Goal: Task Accomplishment & Management: Complete application form

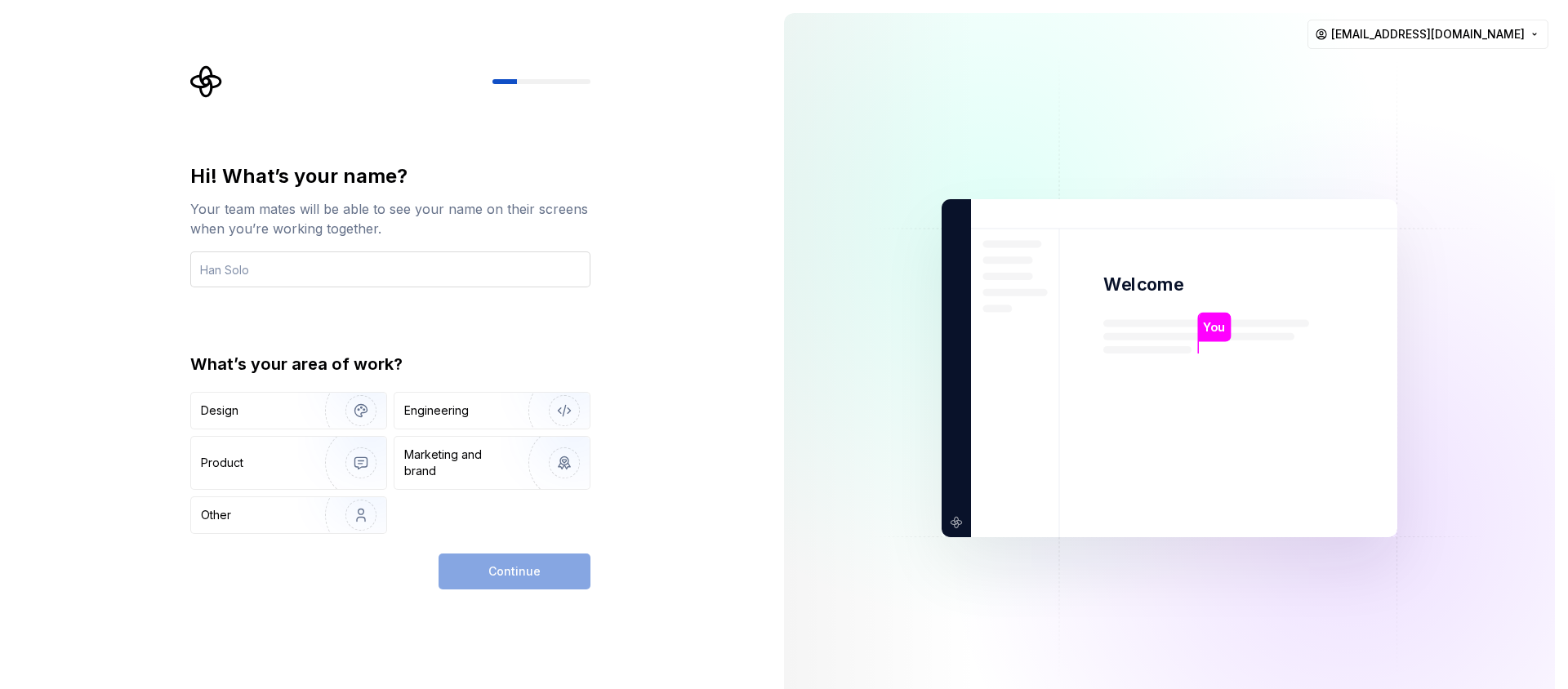
click at [270, 270] on input "text" at bounding box center [390, 269] width 400 height 36
type input "우정균"
click at [483, 422] on div "Engineering" at bounding box center [491, 411] width 196 height 36
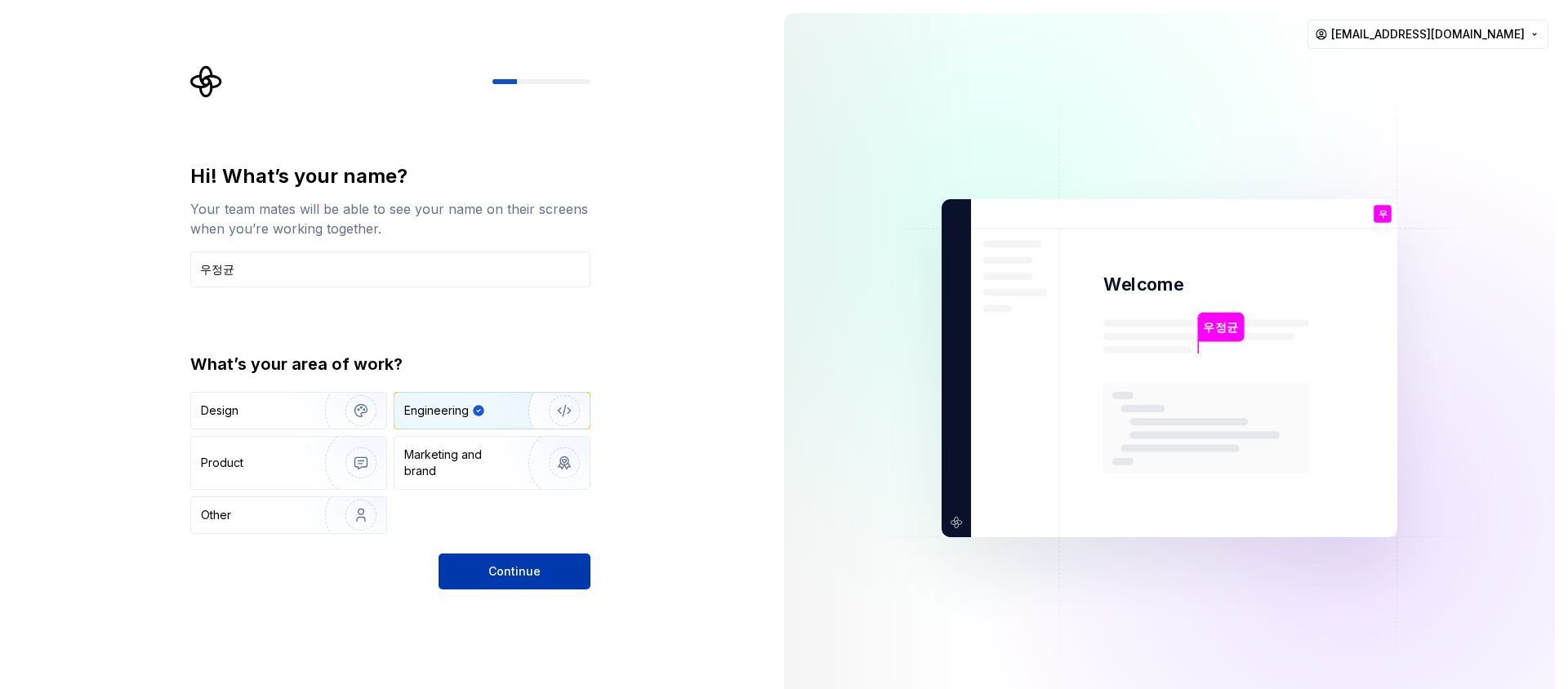
click at [515, 581] on button "Continue" at bounding box center [513, 571] width 152 height 36
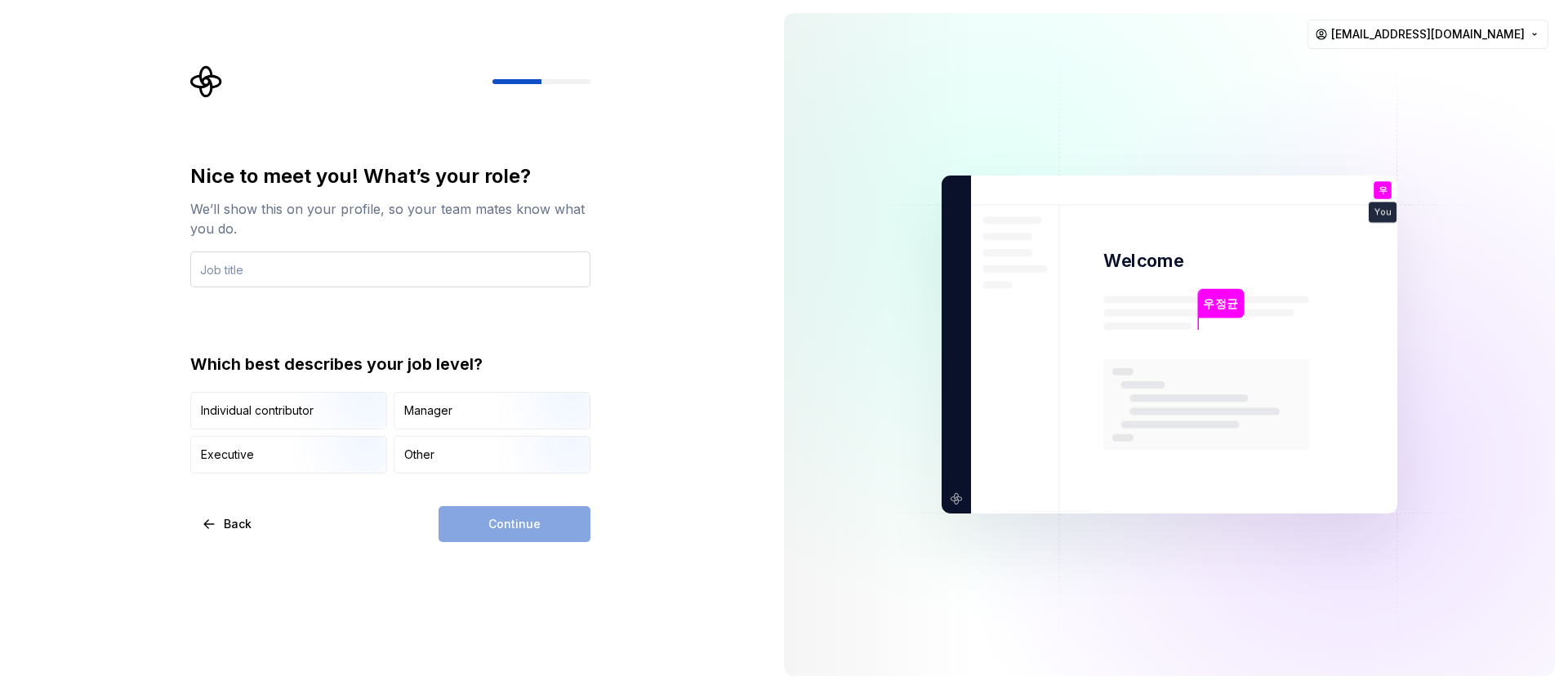
click at [299, 271] on input "text" at bounding box center [390, 269] width 400 height 36
type input "ㄹ"
type input "FrontEnd"
click at [530, 317] on div "Nice to meet you! What’s your role? We’ll show this on your profile, so your te…" at bounding box center [390, 319] width 400 height 311
click at [337, 412] on img "button" at bounding box center [347, 431] width 105 height 109
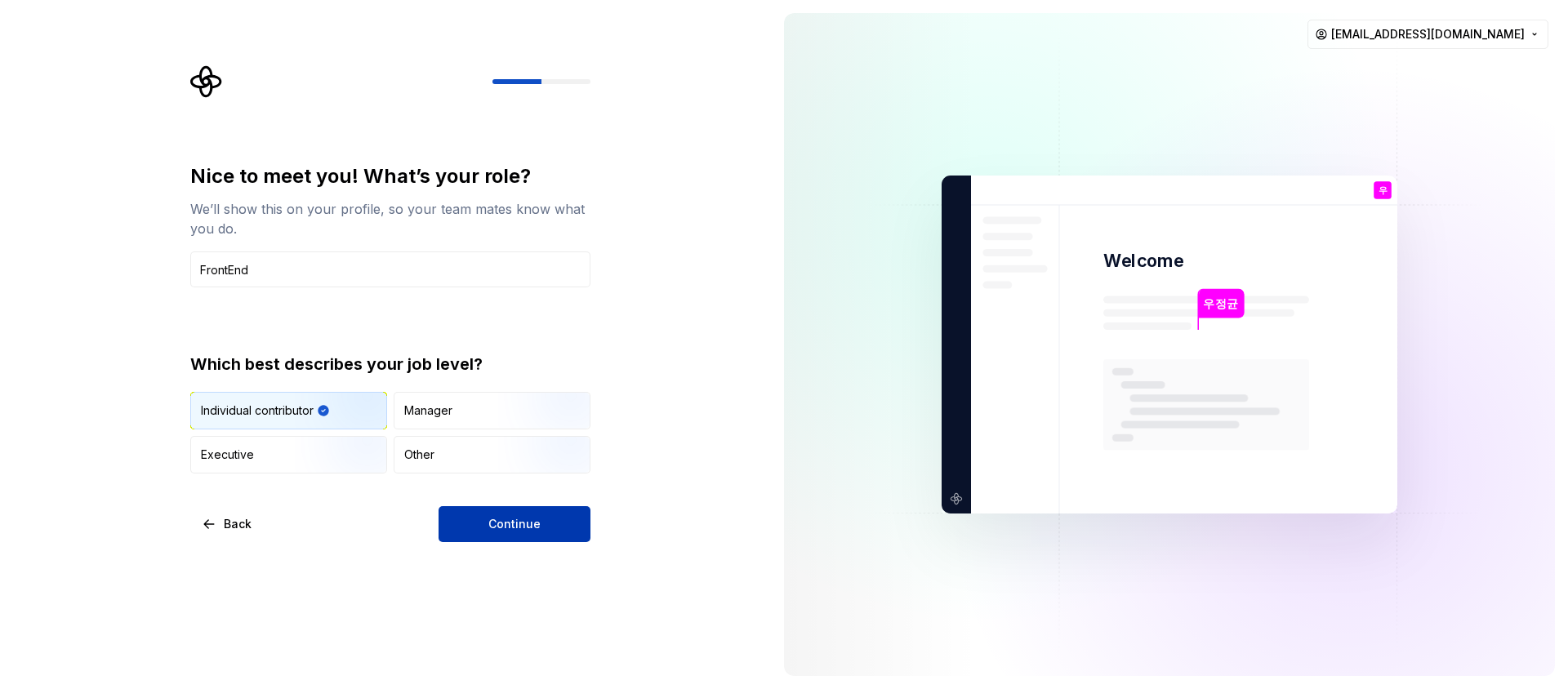
click at [540, 523] on button "Continue" at bounding box center [513, 524] width 152 height 36
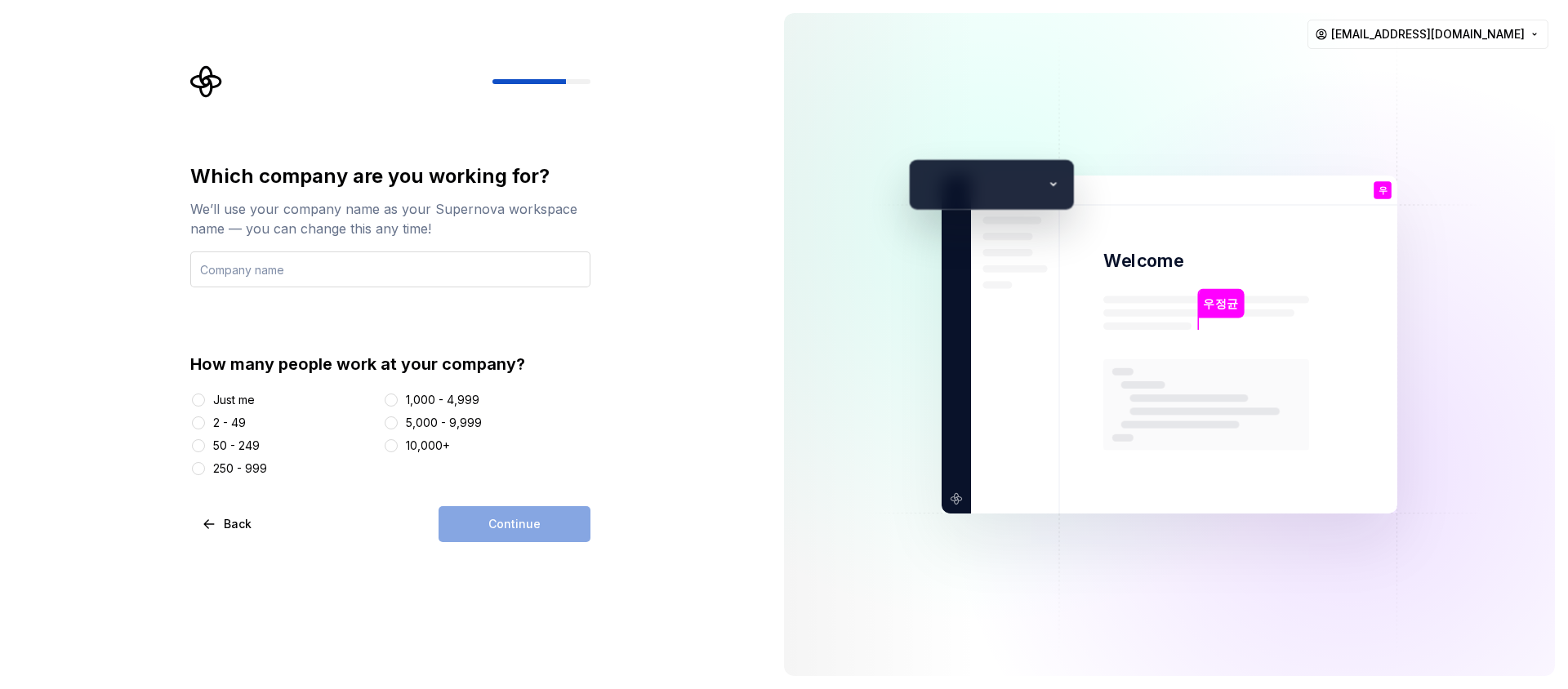
click at [373, 271] on input "text" at bounding box center [390, 269] width 400 height 36
click at [231, 402] on div "Just me" at bounding box center [233, 401] width 41 height 17
click at [205, 402] on button "Just me" at bounding box center [198, 401] width 13 height 13
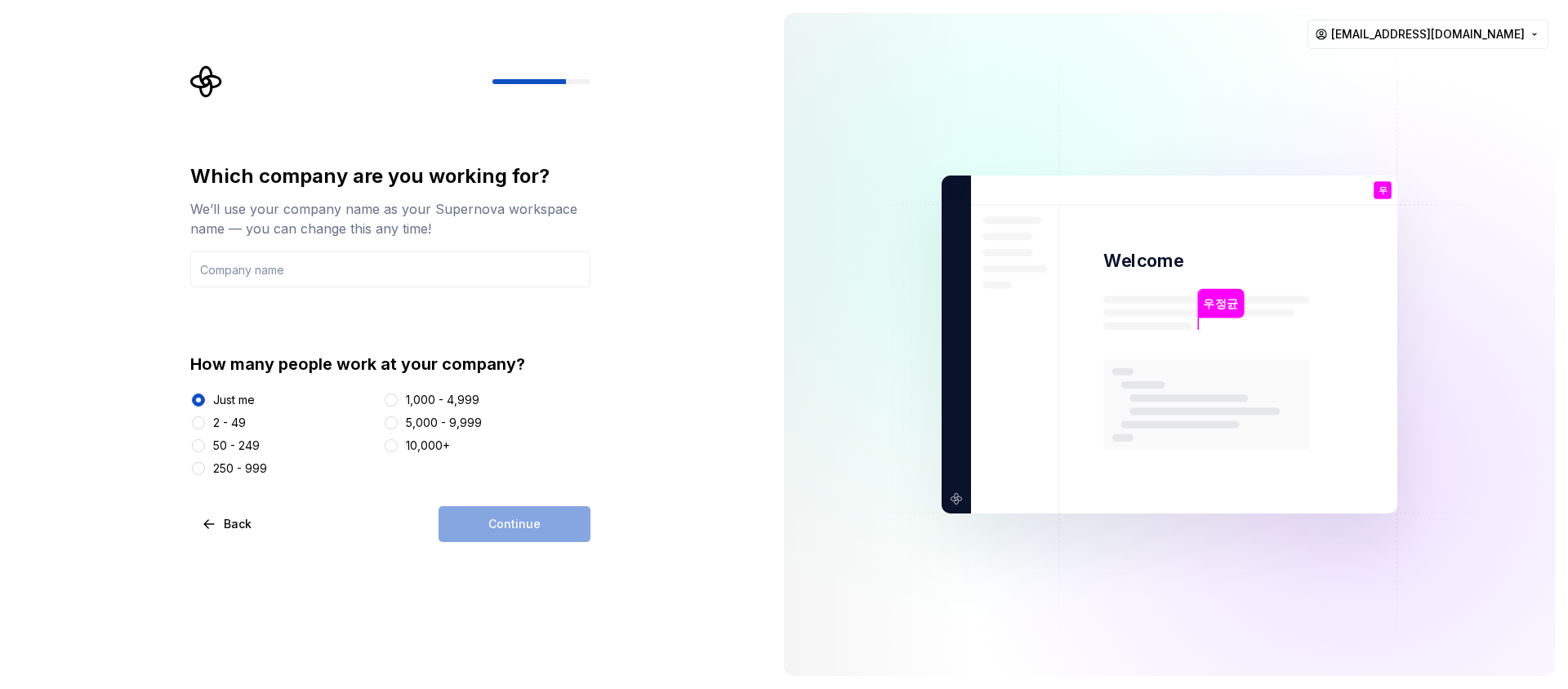
click at [520, 525] on div "Continue" at bounding box center [513, 524] width 152 height 36
click at [240, 277] on input "text" at bounding box center [390, 269] width 400 height 36
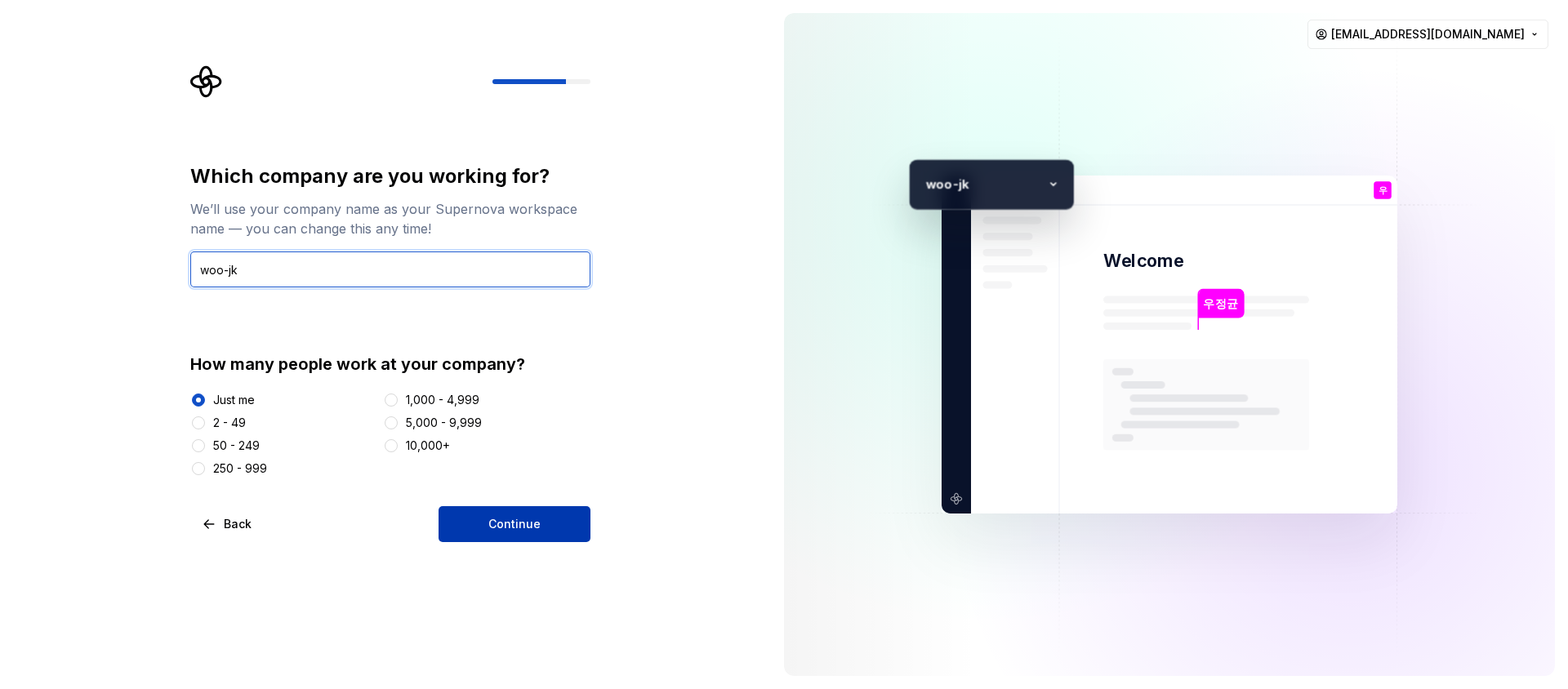
type input "woo-jk"
click at [572, 513] on button "Continue" at bounding box center [513, 524] width 152 height 36
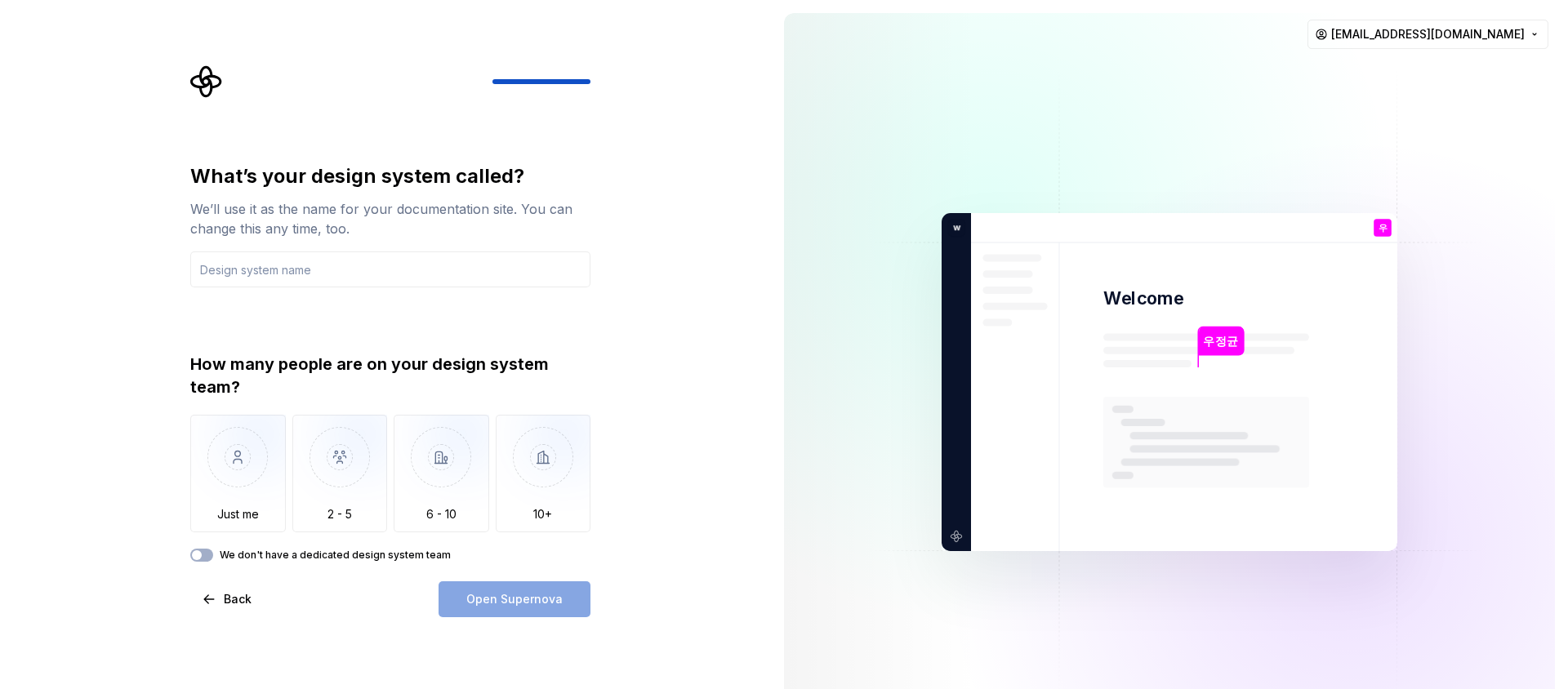
click at [350, 367] on div "How many people are on your design system team?" at bounding box center [390, 376] width 400 height 46
click at [306, 372] on div "How many people are on your design system team?" at bounding box center [390, 376] width 400 height 46
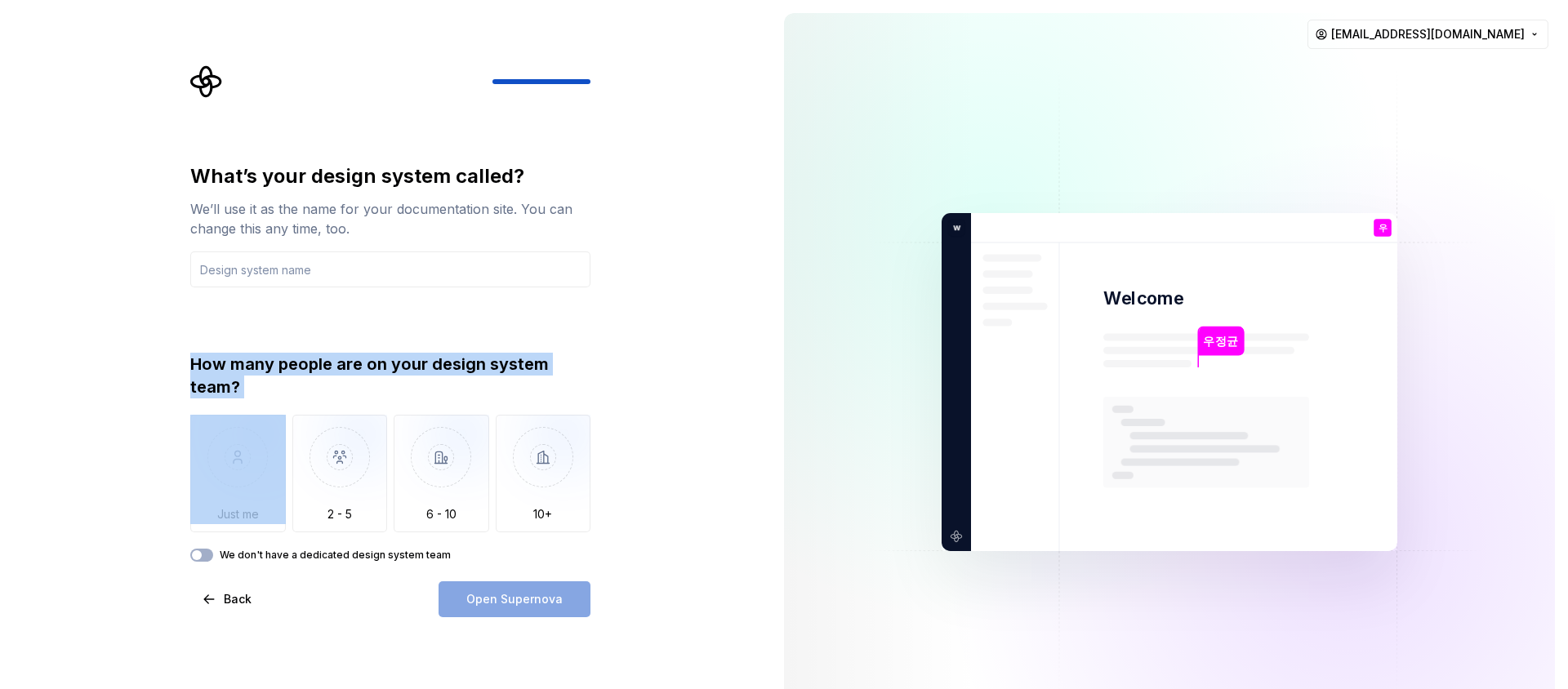
click at [306, 372] on div "How many people are on your design system team?" at bounding box center [390, 376] width 400 height 46
click at [186, 358] on div "What’s your design system called? We’ll use it as the name for your documentati…" at bounding box center [396, 341] width 430 height 552
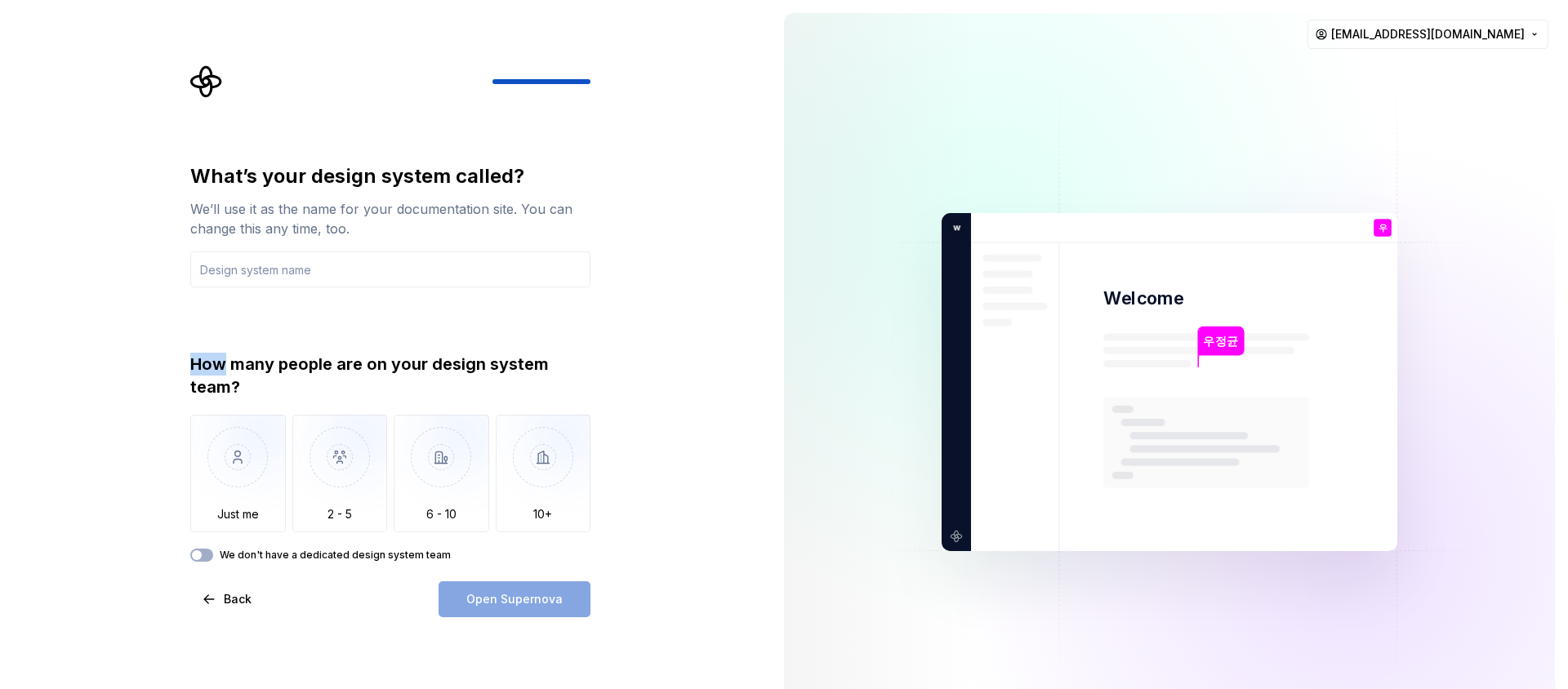
click at [186, 358] on div "What’s your design system called? We’ll use it as the name for your documentati…" at bounding box center [396, 341] width 430 height 552
click at [280, 336] on div "What’s your design system called? We’ll use it as the name for your documentati…" at bounding box center [390, 363] width 400 height 399
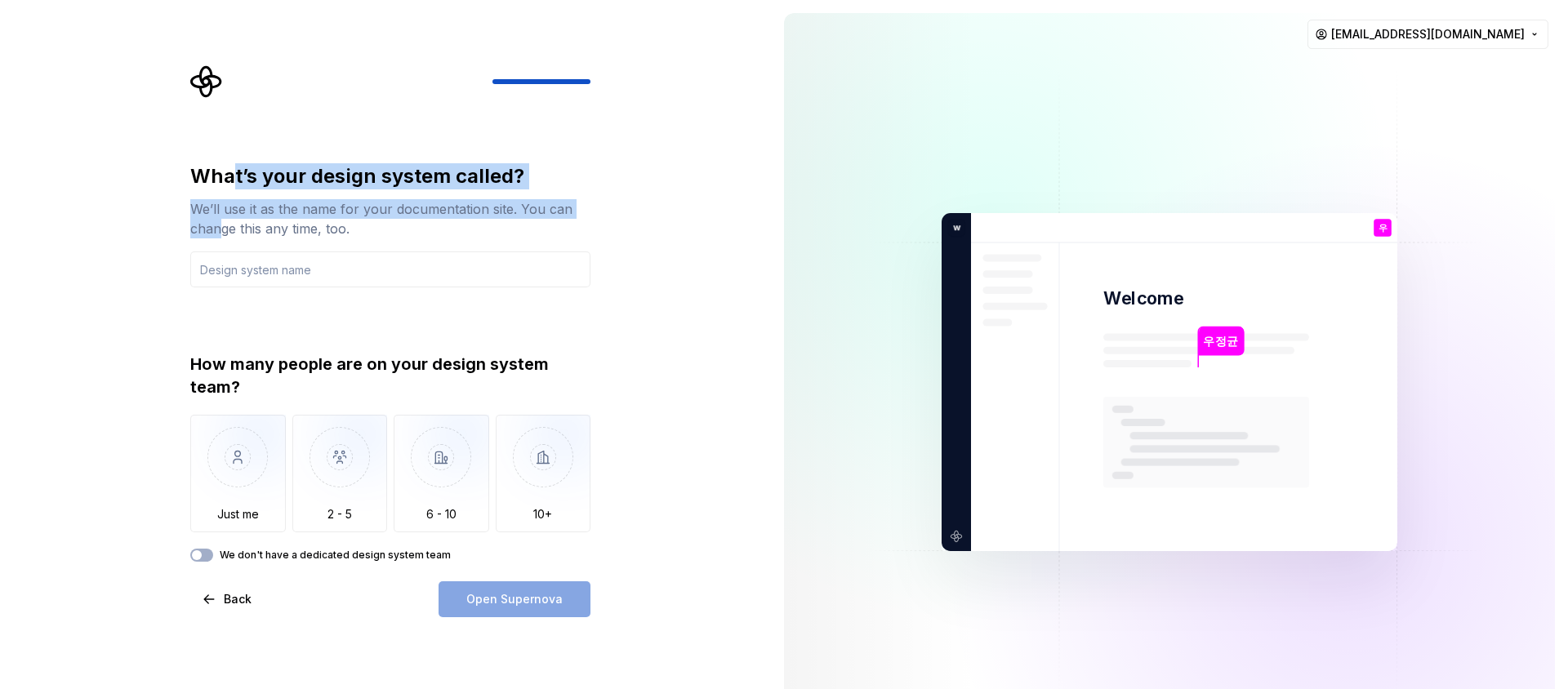
drag, startPoint x: 227, startPoint y: 206, endPoint x: 222, endPoint y: 238, distance: 32.4
click at [222, 238] on div "What’s your design system called? We’ll use it as the name for your documentati…" at bounding box center [390, 201] width 400 height 75
click at [236, 200] on div "We’ll use it as the name for your documentation site. You can change this any t…" at bounding box center [390, 219] width 400 height 40
drag, startPoint x: 263, startPoint y: 166, endPoint x: 262, endPoint y: 225, distance: 59.0
click at [262, 225] on div "What’s your design system called? We’ll use it as the name for your documentati…" at bounding box center [390, 201] width 400 height 75
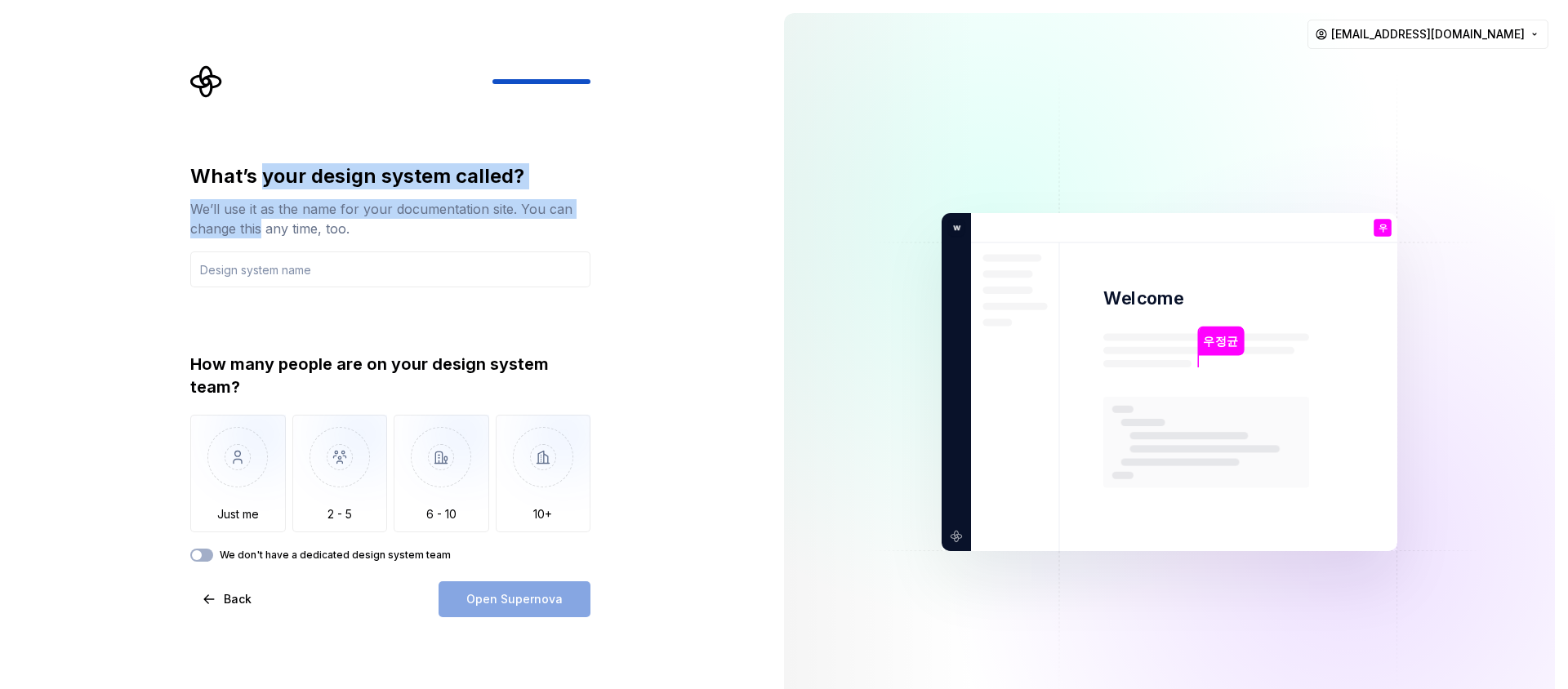
click at [262, 225] on div "We’ll use it as the name for your documentation site. You can change this any t…" at bounding box center [390, 219] width 400 height 40
drag, startPoint x: 288, startPoint y: 175, endPoint x: 280, endPoint y: 214, distance: 39.8
click at [280, 214] on div "What’s your design system called? We’ll use it as the name for your documentati…" at bounding box center [390, 201] width 400 height 75
click at [280, 209] on div "We’ll use it as the name for your documentation site. You can change this any t…" at bounding box center [390, 219] width 400 height 40
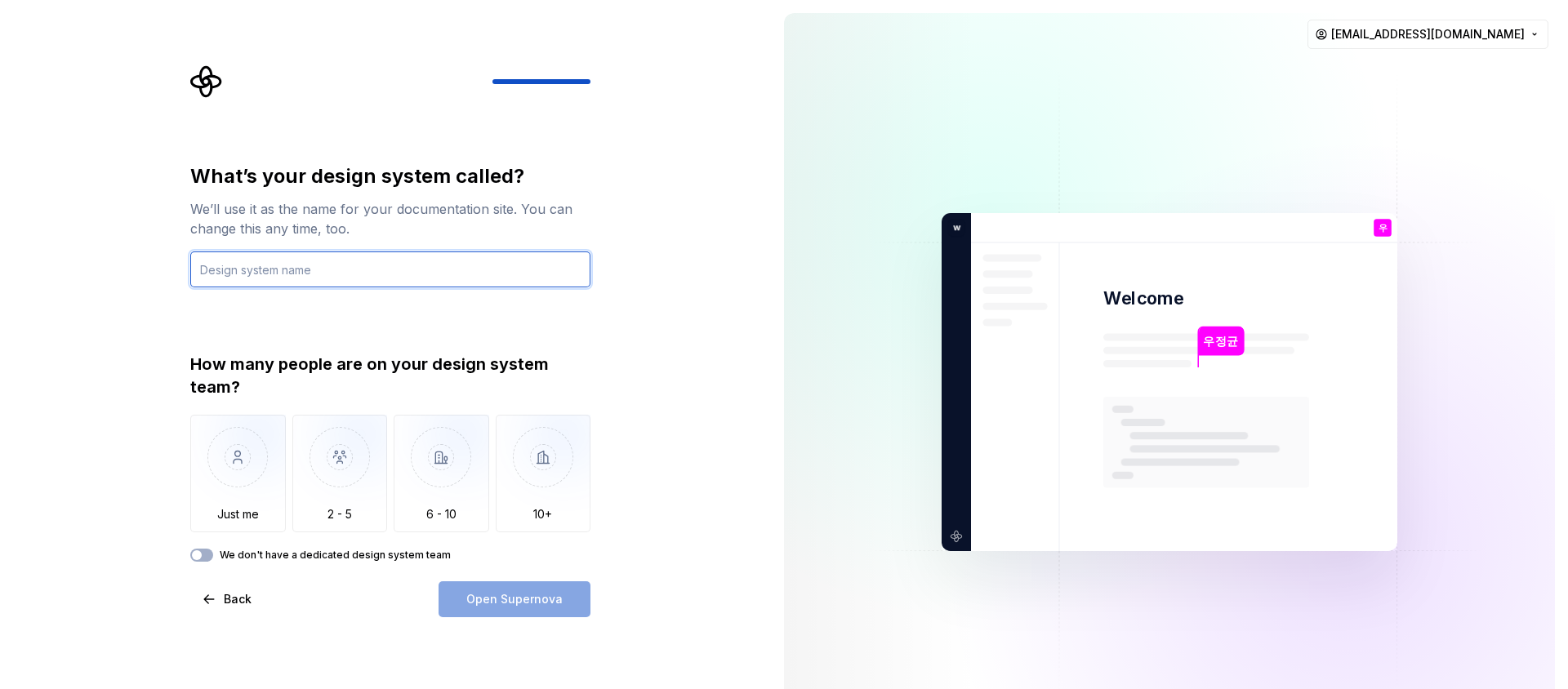
click at [350, 258] on input "text" at bounding box center [390, 269] width 400 height 36
type input "e"
type input "brandary DS"
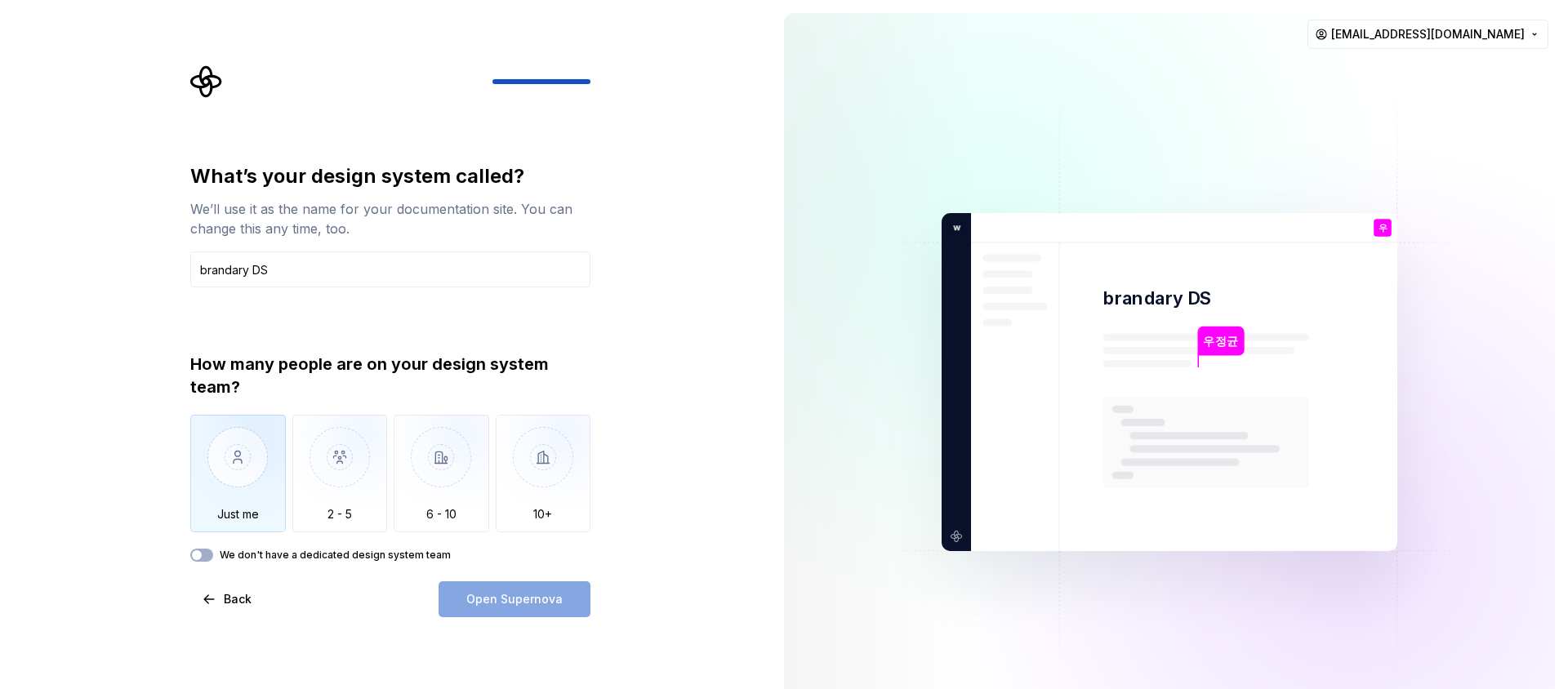
click at [247, 478] on img "button" at bounding box center [238, 469] width 96 height 109
click at [246, 558] on label "We don't have a dedicated design system team" at bounding box center [335, 556] width 231 height 13
click at [213, 558] on button "We don't have a dedicated design system team" at bounding box center [201, 556] width 23 height 13
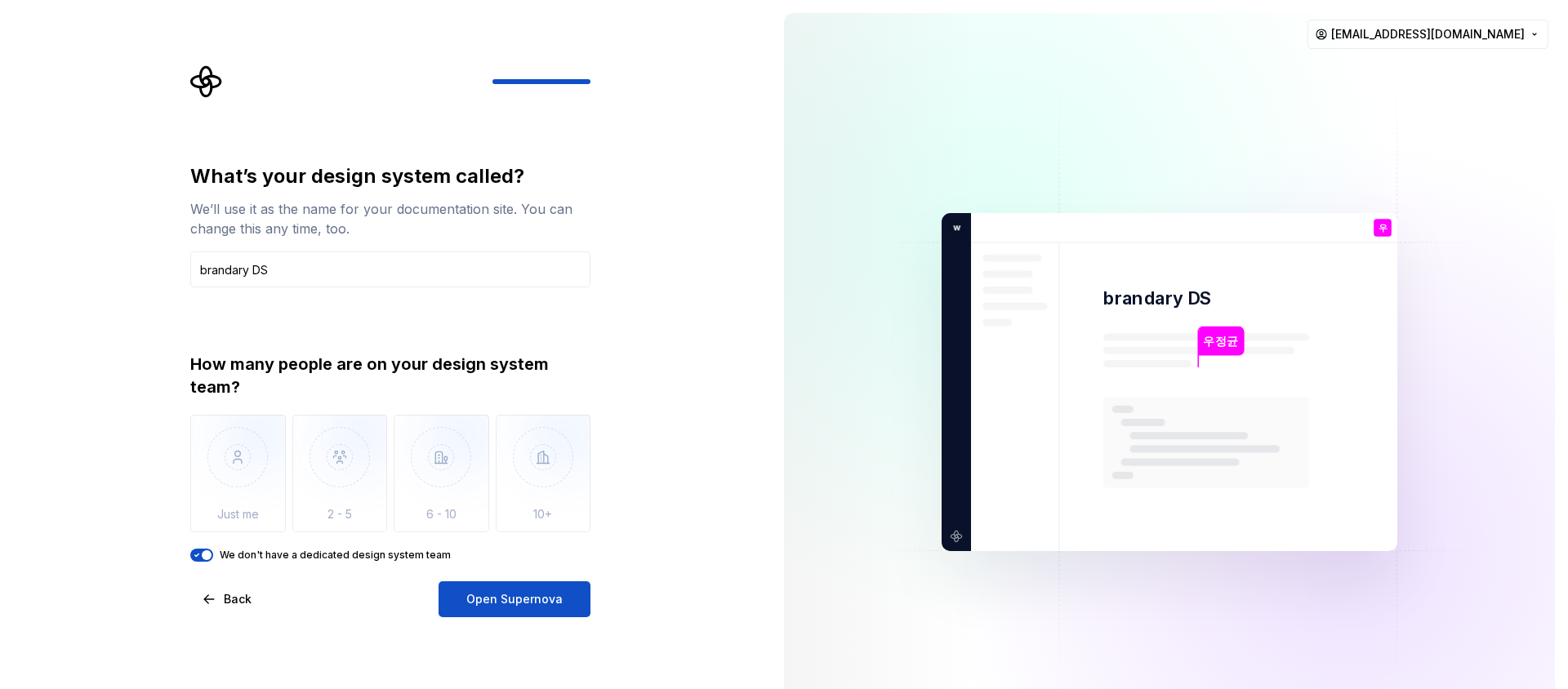
click at [393, 555] on label "We don't have a dedicated design system team" at bounding box center [335, 556] width 231 height 13
click at [213, 555] on button "We don't have a dedicated design system team" at bounding box center [201, 556] width 23 height 13
click at [393, 555] on label "We don't have a dedicated design system team" at bounding box center [335, 556] width 231 height 13
click at [213, 555] on button "We don't have a dedicated design system team" at bounding box center [201, 556] width 23 height 13
drag, startPoint x: 457, startPoint y: 558, endPoint x: 227, endPoint y: 546, distance: 230.3
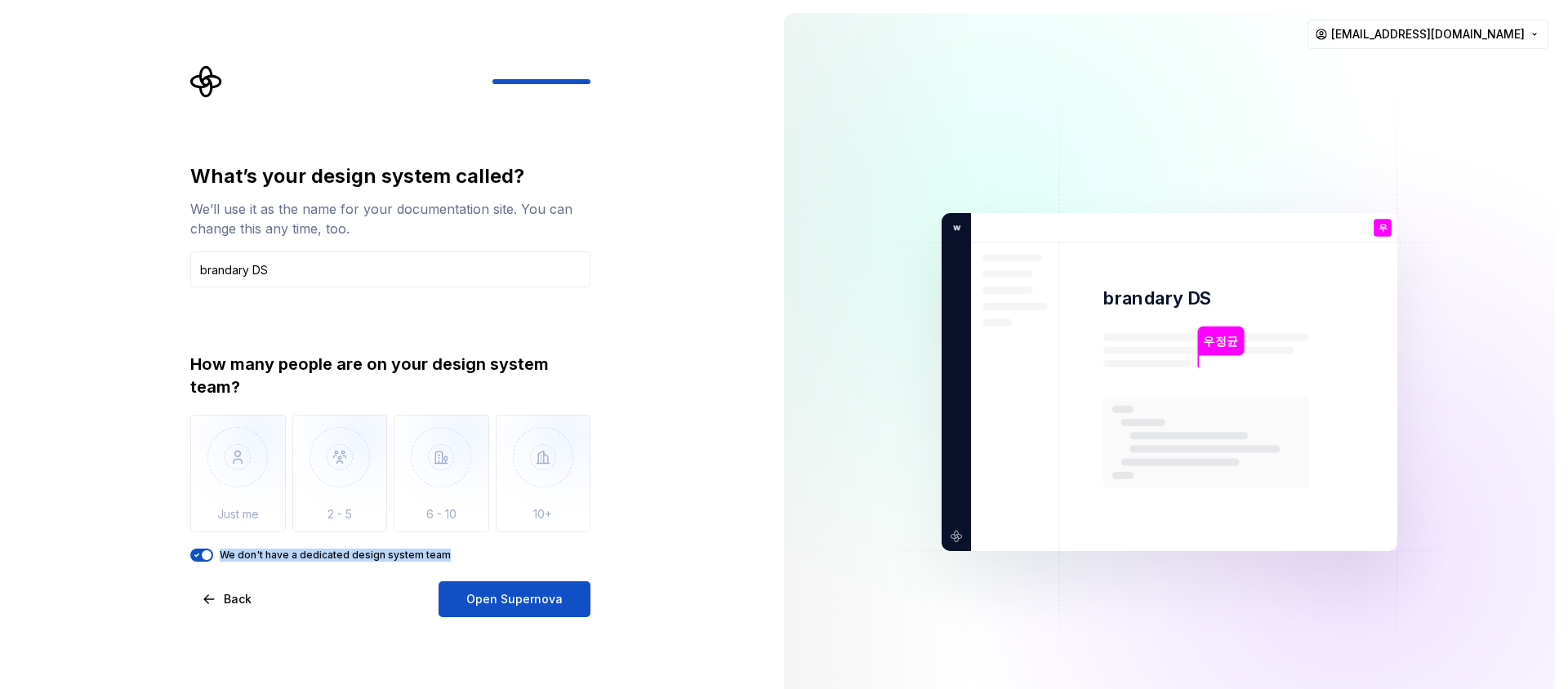
click at [227, 546] on div "How many people are on your design system team? Just me 2 - 5 6 - 10 10+ We don…" at bounding box center [390, 457] width 400 height 209
click at [217, 527] on div at bounding box center [217, 527] width 0 height 0
click at [128, 457] on div "What’s your design system called? We’ll use it as the name for your documentati…" at bounding box center [385, 382] width 771 height 764
click at [557, 599] on span "Open Supernova" at bounding box center [514, 600] width 96 height 17
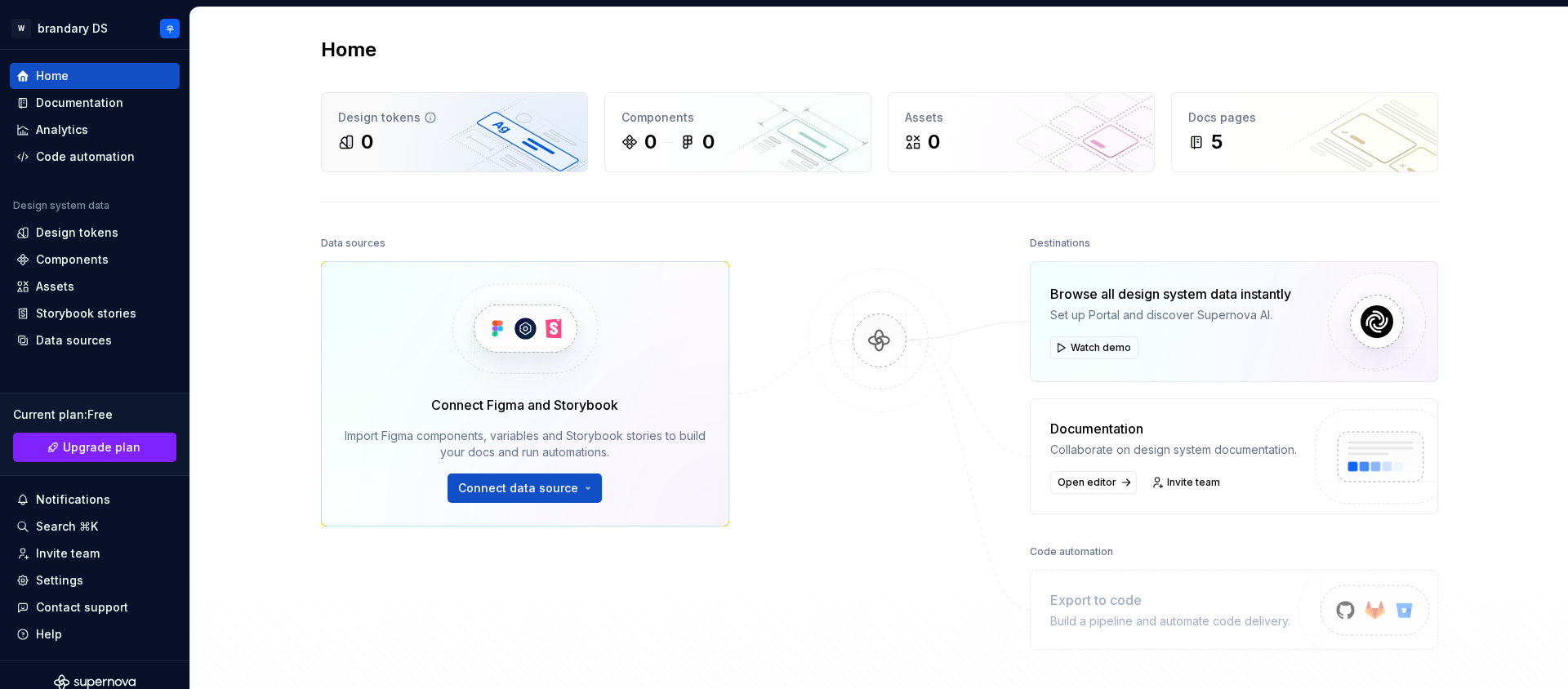
click at [508, 141] on div "0" at bounding box center [454, 141] width 232 height 26
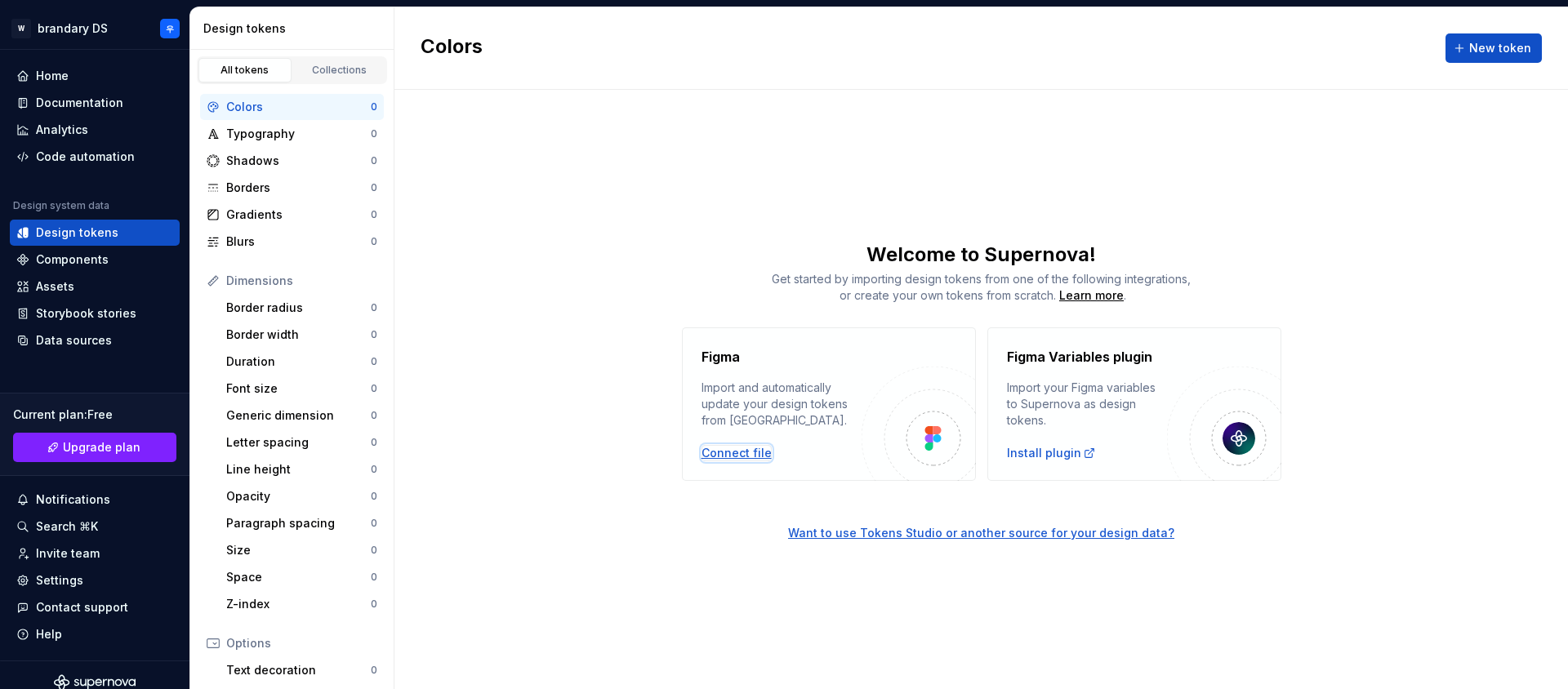
click at [737, 460] on div "Connect file" at bounding box center [737, 454] width 70 height 17
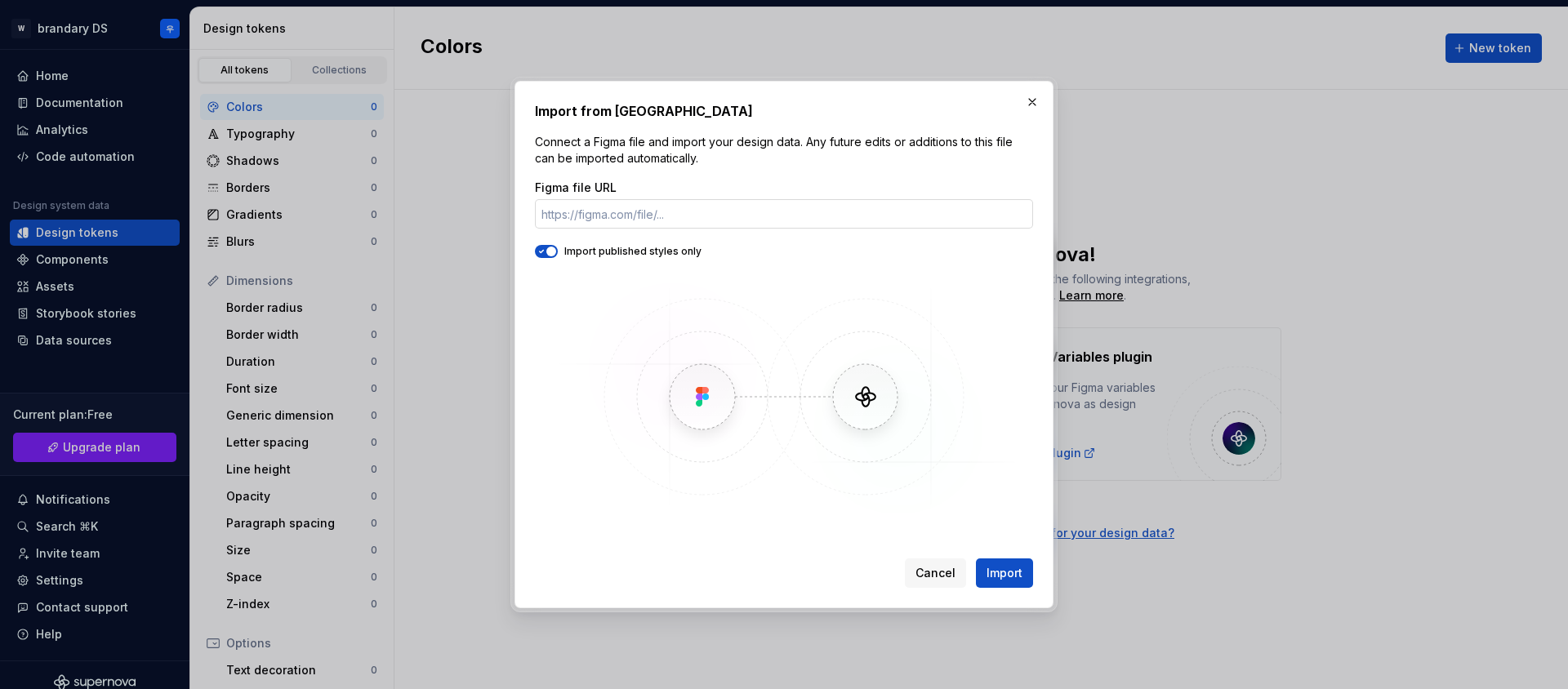
click at [620, 226] on input "Figma file URL" at bounding box center [784, 214] width 498 height 29
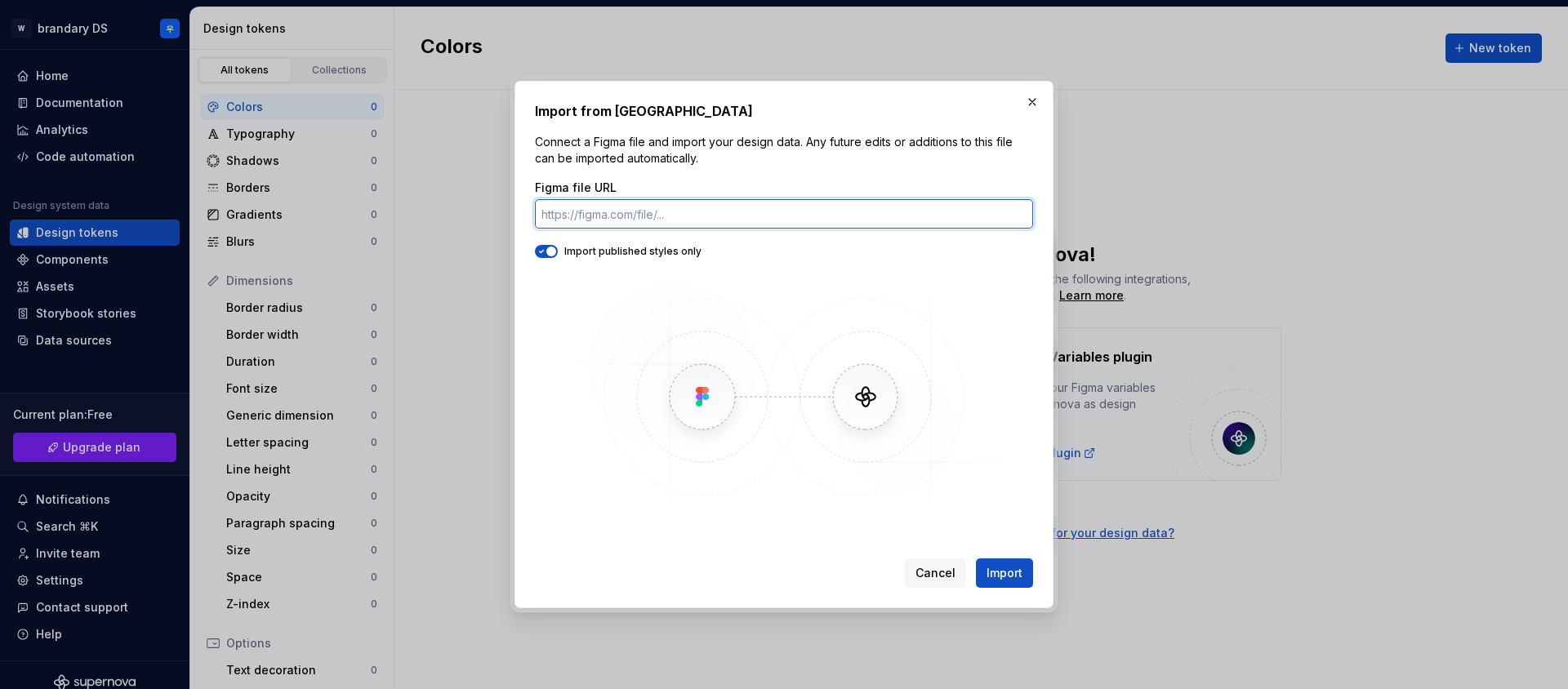
paste input "[URL][DOMAIN_NAME][DATE]"
type input "[URL][DOMAIN_NAME][DATE]"
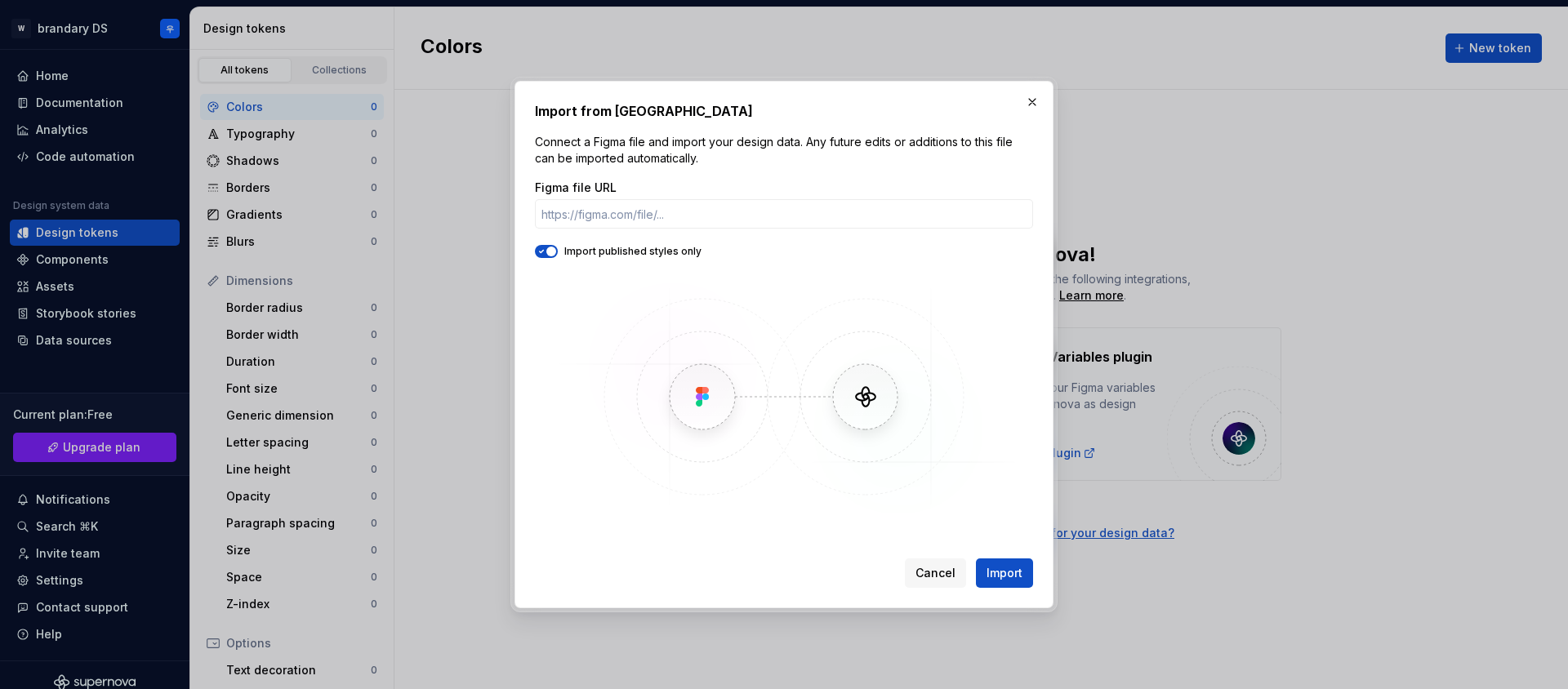
click at [625, 248] on div "Import published styles only" at bounding box center [784, 252] width 498 height 13
click at [541, 245] on button "button" at bounding box center [546, 252] width 23 height 13
click at [552, 248] on button "button" at bounding box center [546, 252] width 23 height 13
click at [574, 217] on input "Figma file URL" at bounding box center [784, 214] width 498 height 29
click at [629, 151] on p "Connect a Figma file and import your design data. Any future edits or additions…" at bounding box center [784, 151] width 498 height 33
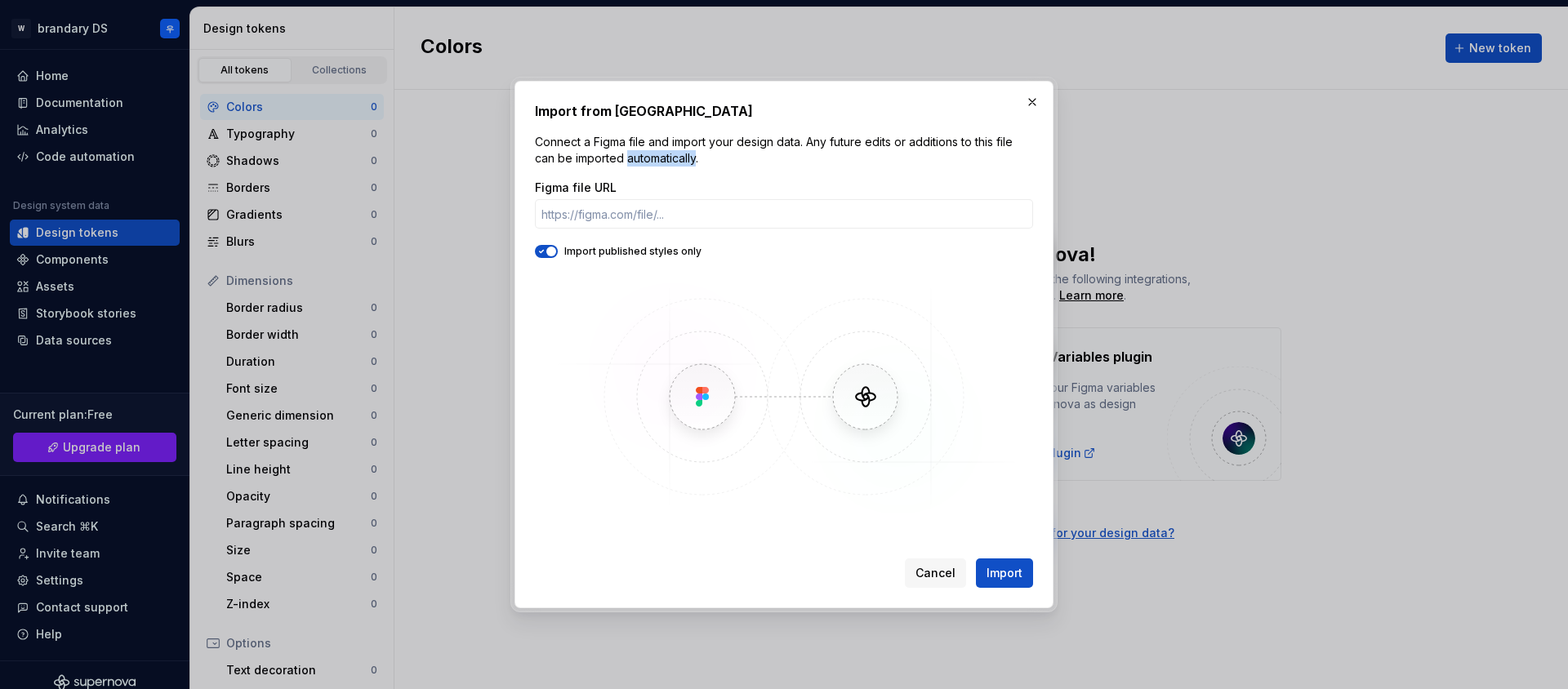
click at [629, 151] on p "Connect a Figma file and import your design data. Any future edits or additions…" at bounding box center [784, 151] width 498 height 33
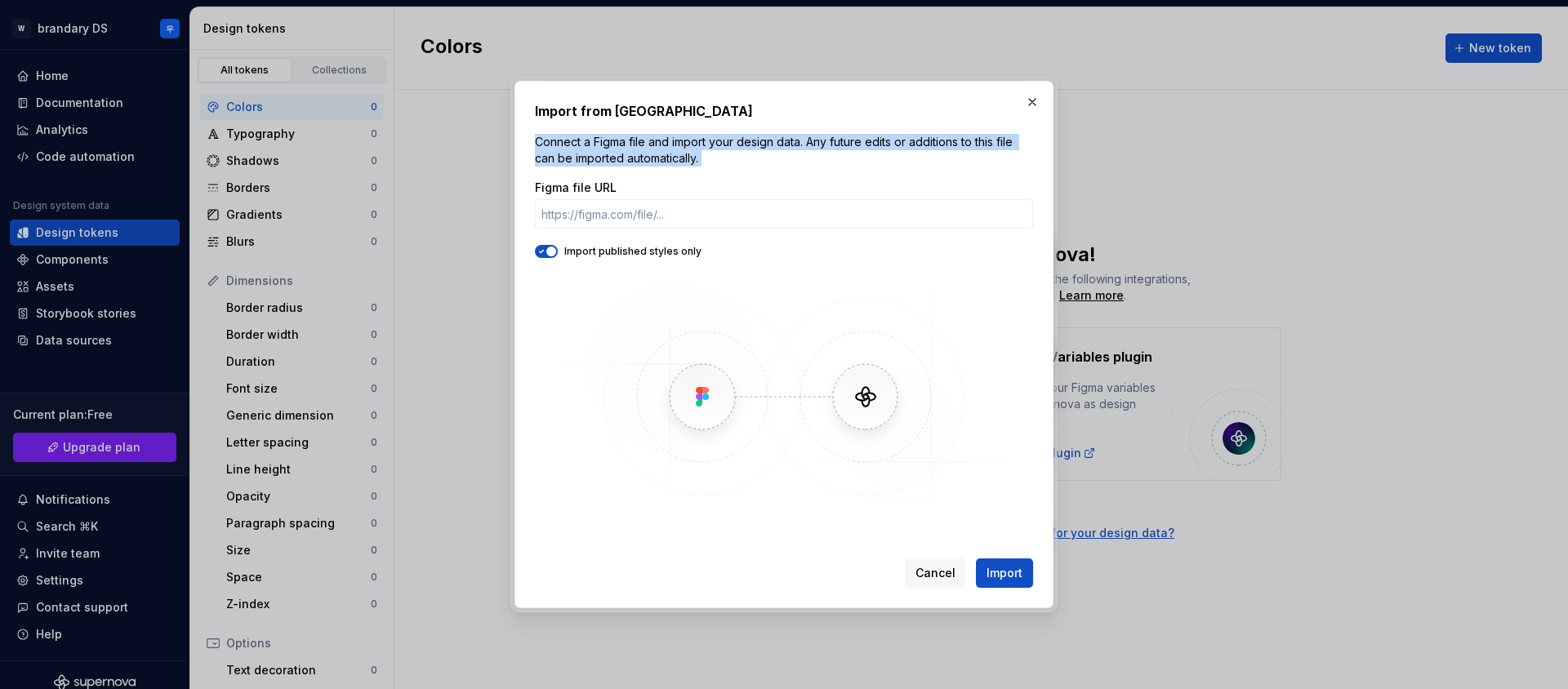
click at [629, 151] on p "Connect a Figma file and import your design data. Any future edits or additions…" at bounding box center [784, 151] width 498 height 33
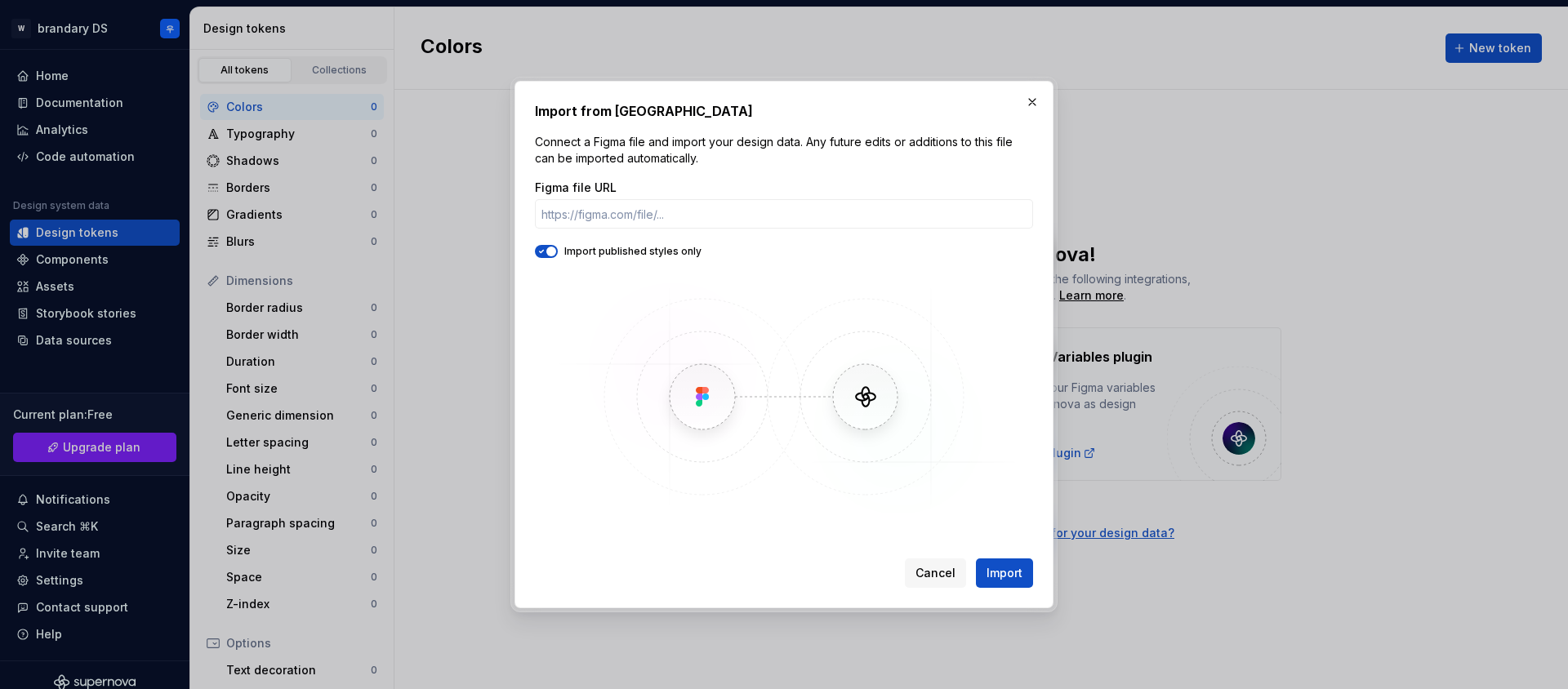
click at [637, 122] on div "Import from Figma Connect a Figma file and import your design data. Any future …" at bounding box center [784, 344] width 498 height 487
click at [617, 142] on p "Connect a Figma file and import your design data. Any future edits or additions…" at bounding box center [784, 151] width 498 height 33
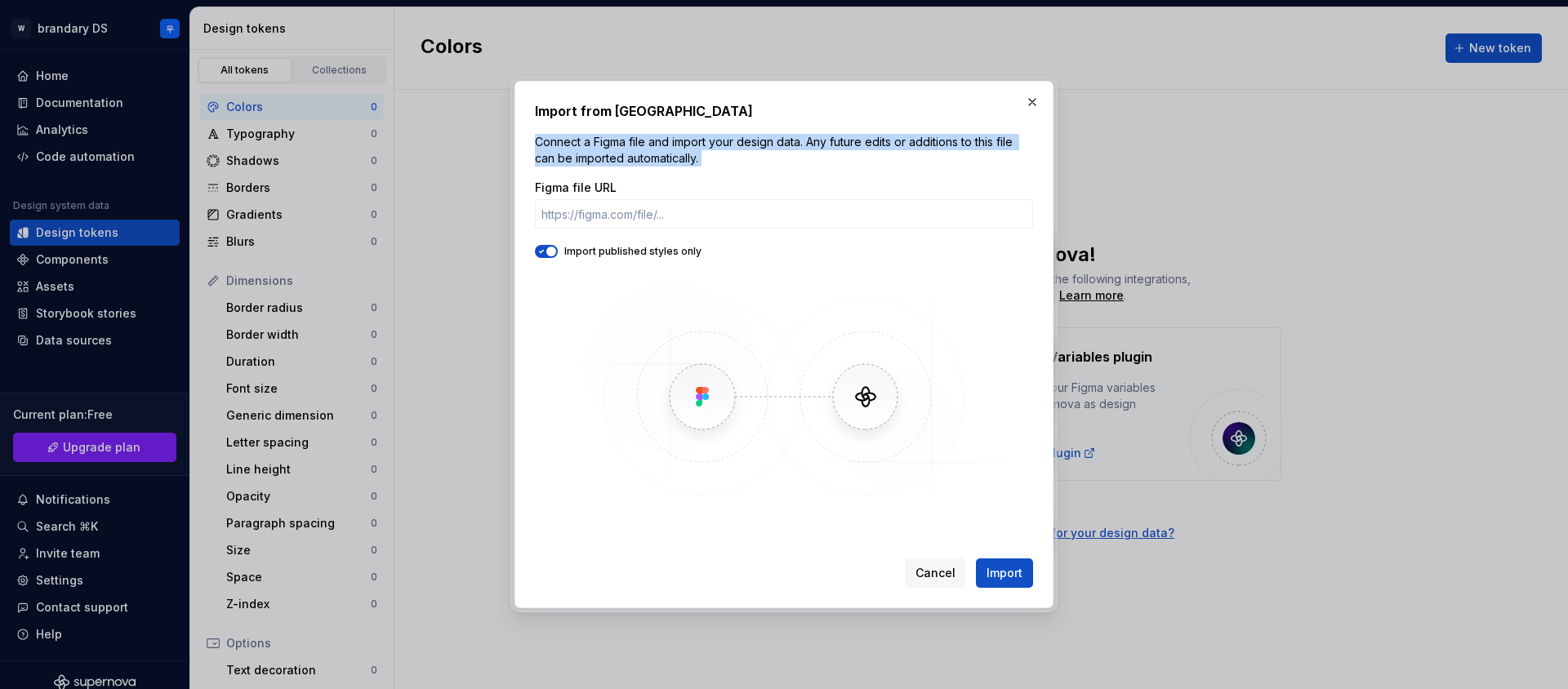
click at [617, 142] on p "Connect a Figma file and import your design data. Any future edits or additions…" at bounding box center [784, 151] width 498 height 33
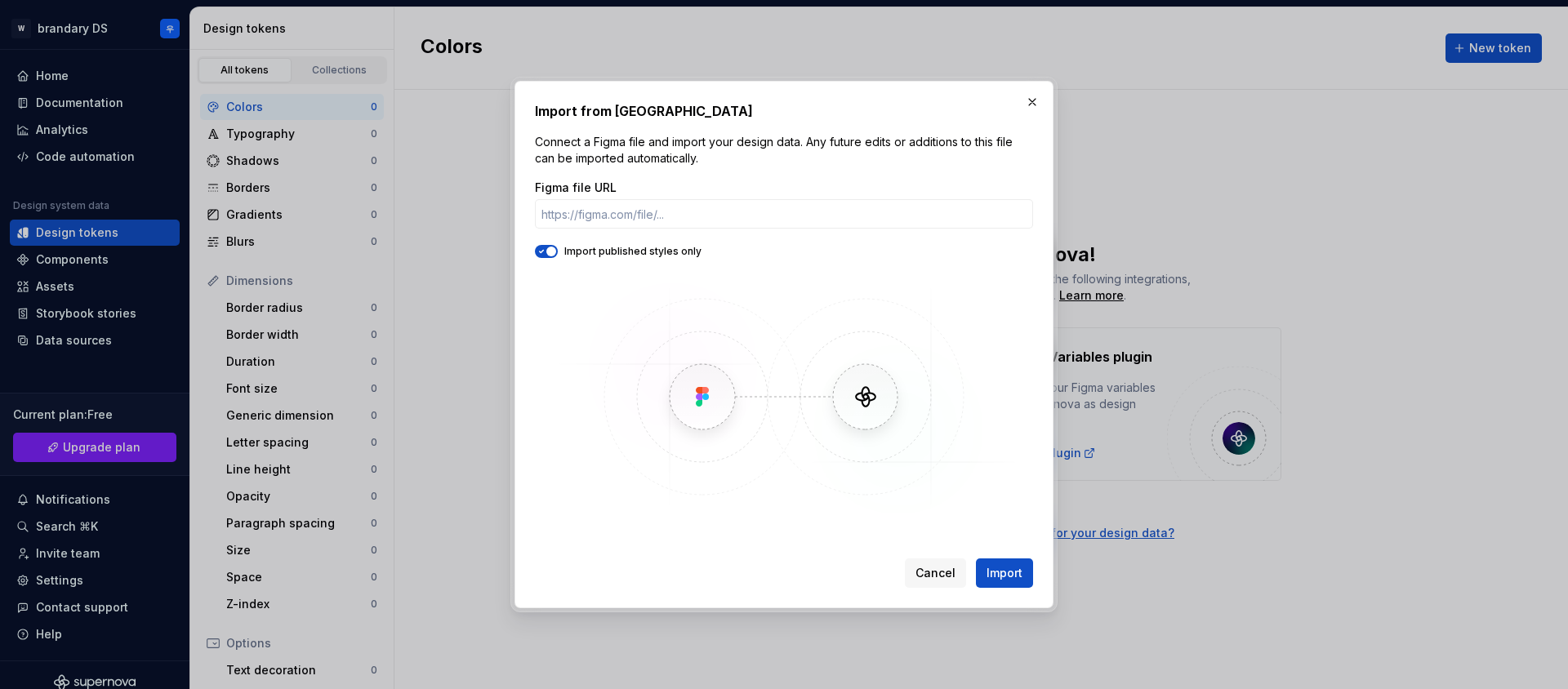
click at [615, 127] on div "Import from Figma Connect a Figma file and import your design data. Any future …" at bounding box center [784, 344] width 498 height 487
click at [616, 136] on p "Connect a Figma file and import your design data. Any future edits or additions…" at bounding box center [784, 151] width 498 height 33
click at [621, 120] on h2 "Import from [GEOGRAPHIC_DATA]" at bounding box center [784, 110] width 498 height 19
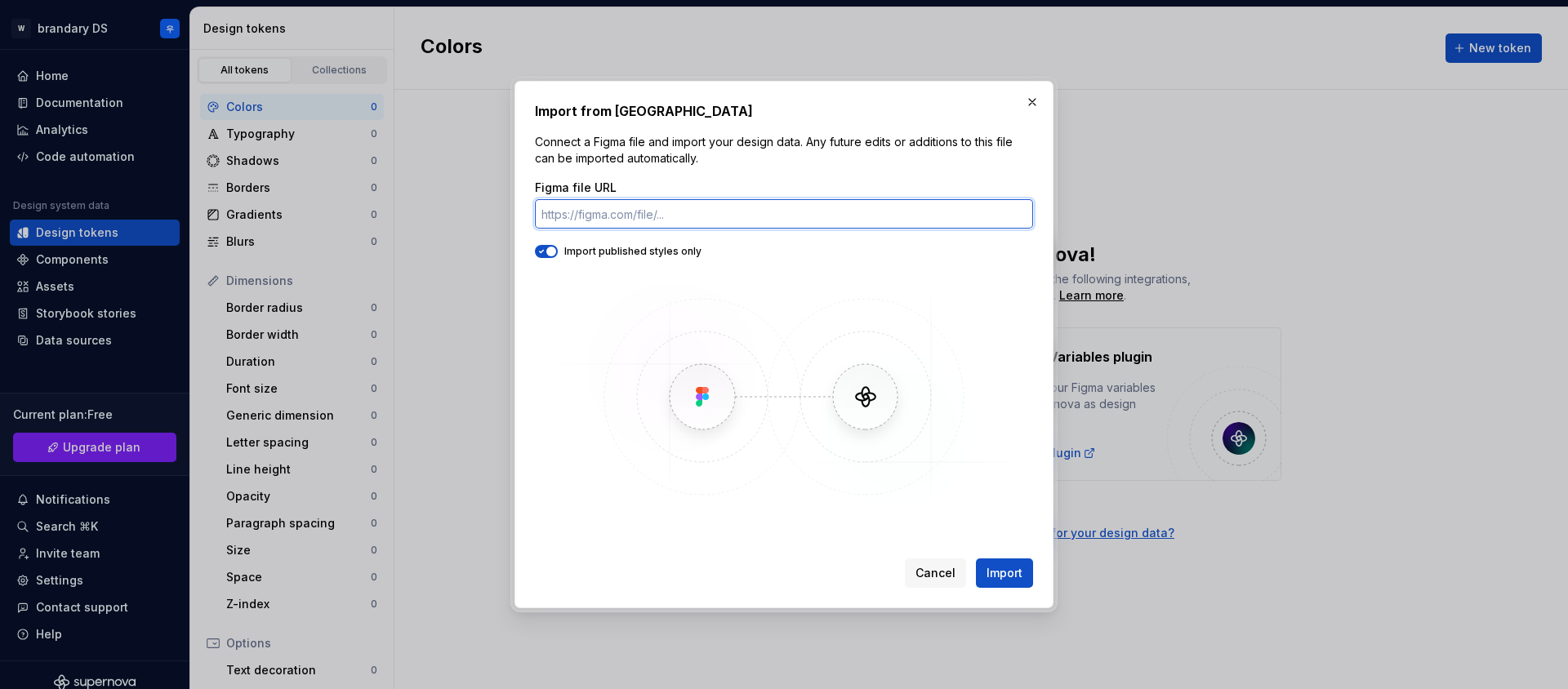
click at [564, 215] on input "Figma file URL" at bounding box center [784, 214] width 498 height 29
paste input "[URL][DOMAIN_NAME][DATE]"
type input "[URL][DOMAIN_NAME][DATE]"
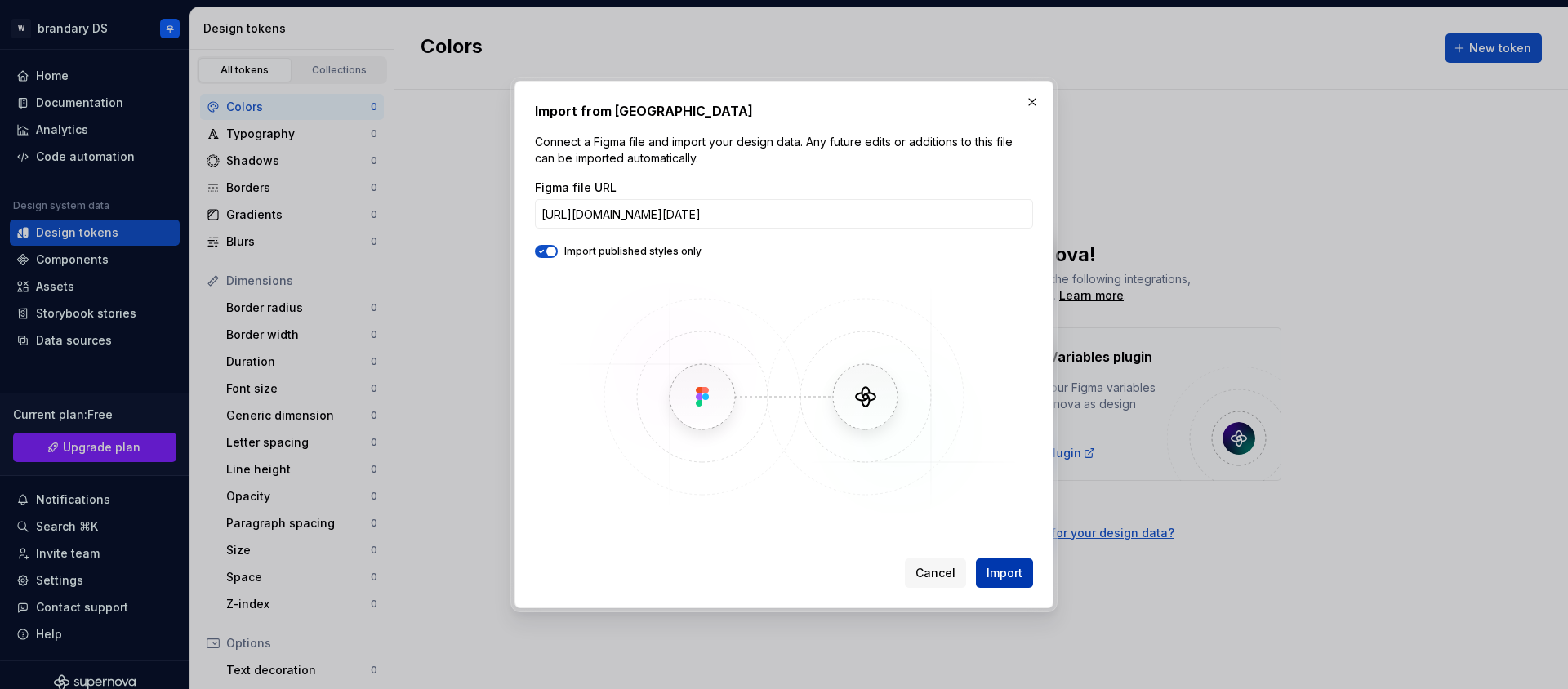
click at [1003, 570] on span "Import" at bounding box center [1004, 573] width 36 height 17
click at [1000, 575] on span "Import" at bounding box center [1004, 573] width 36 height 17
click at [885, 500] on img at bounding box center [784, 397] width 474 height 245
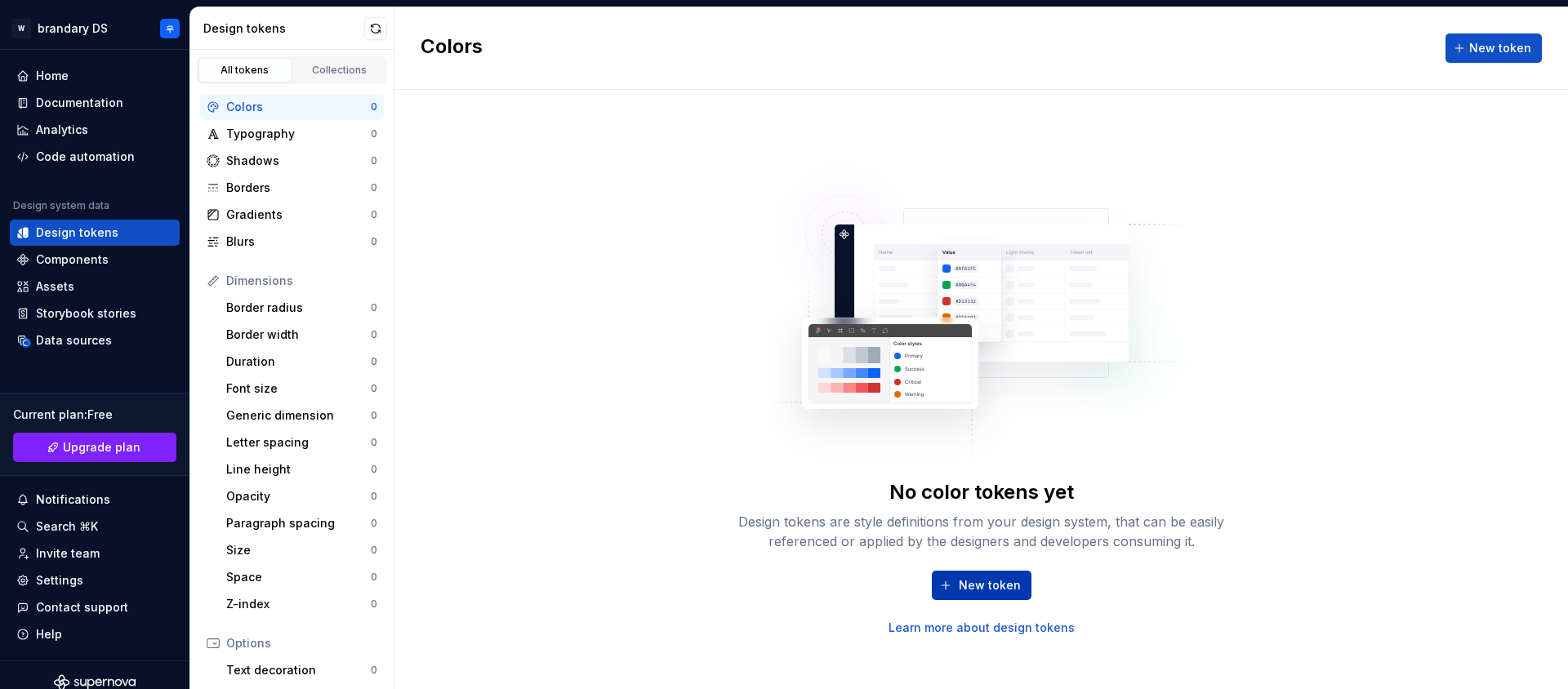
click at [954, 587] on button "New token" at bounding box center [982, 586] width 99 height 29
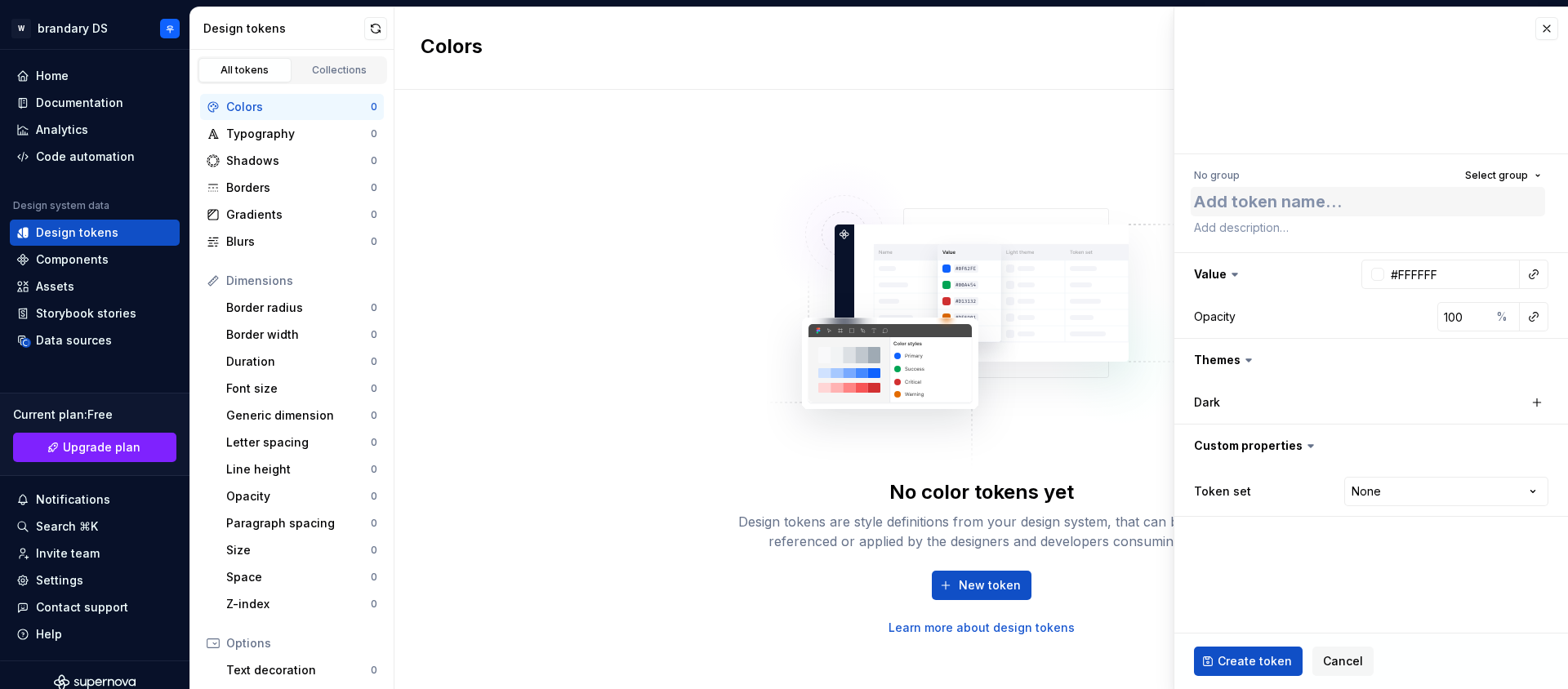
click at [1287, 189] on textarea at bounding box center [1368, 202] width 355 height 29
click at [1263, 356] on button "button" at bounding box center [1371, 360] width 394 height 42
click at [1261, 415] on div "Dark" at bounding box center [1371, 402] width 355 height 29
click at [1264, 407] on div "Dark" at bounding box center [1276, 402] width 164 height 17
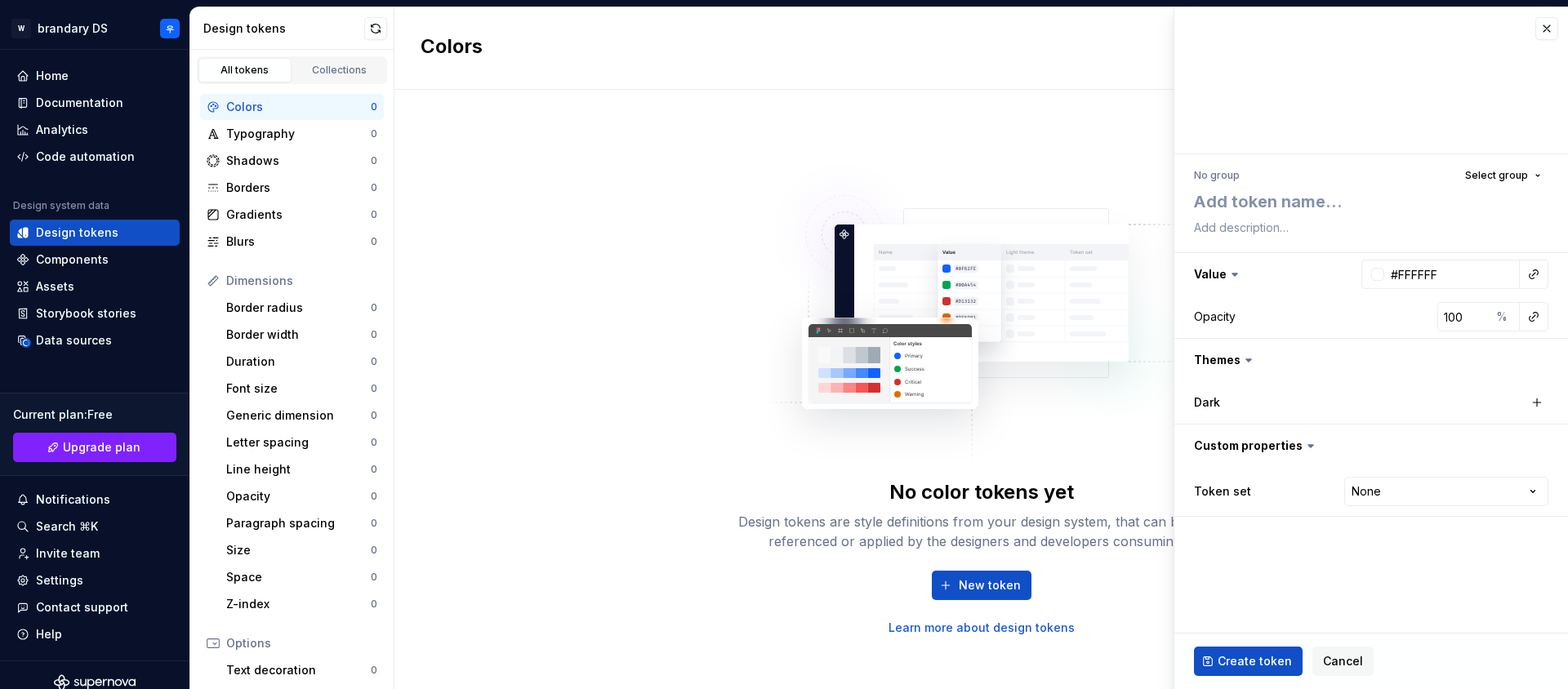
click at [606, 371] on div "No color tokens yet Design tokens are style definitions from your design system…" at bounding box center [981, 390] width 1174 height 600
click at [315, 219] on div "Gradients" at bounding box center [298, 215] width 144 height 17
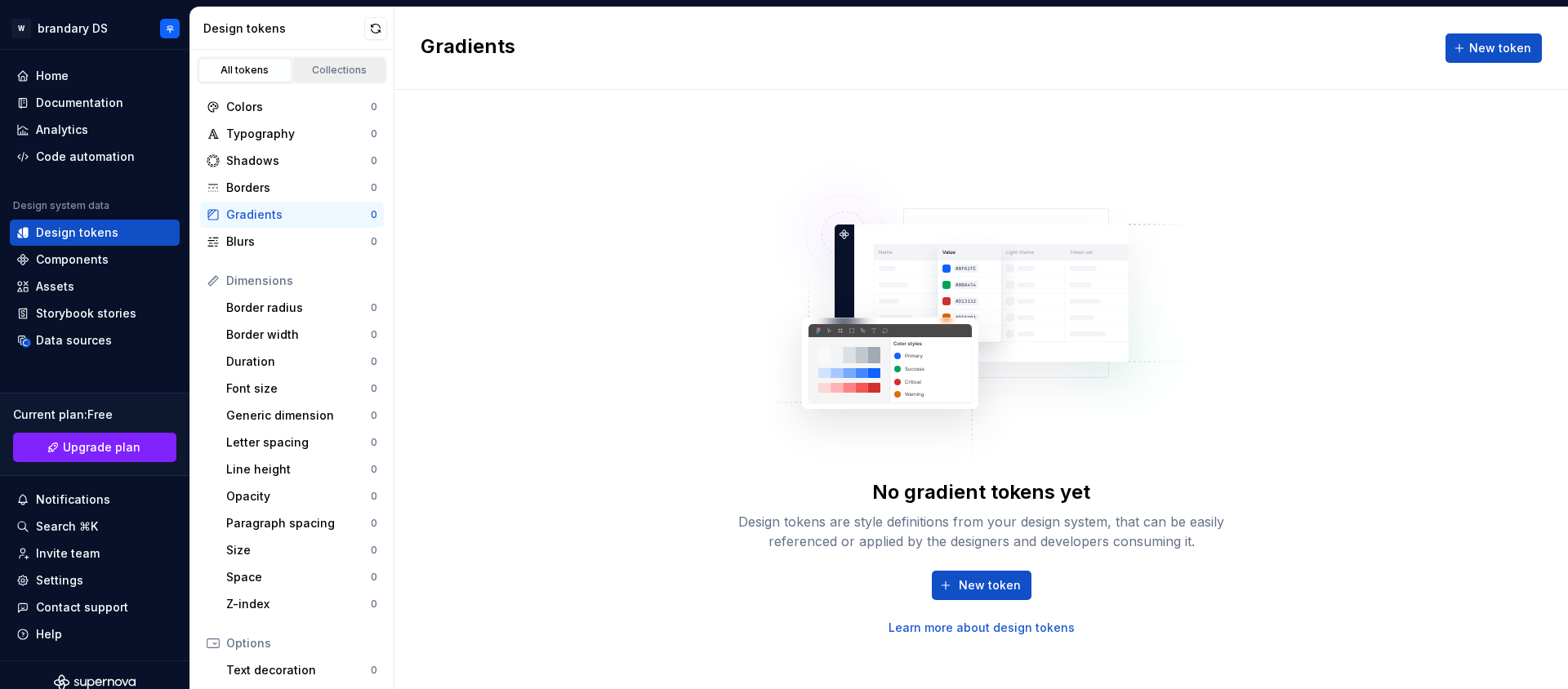
click at [340, 62] on link "Collections" at bounding box center [339, 70] width 93 height 25
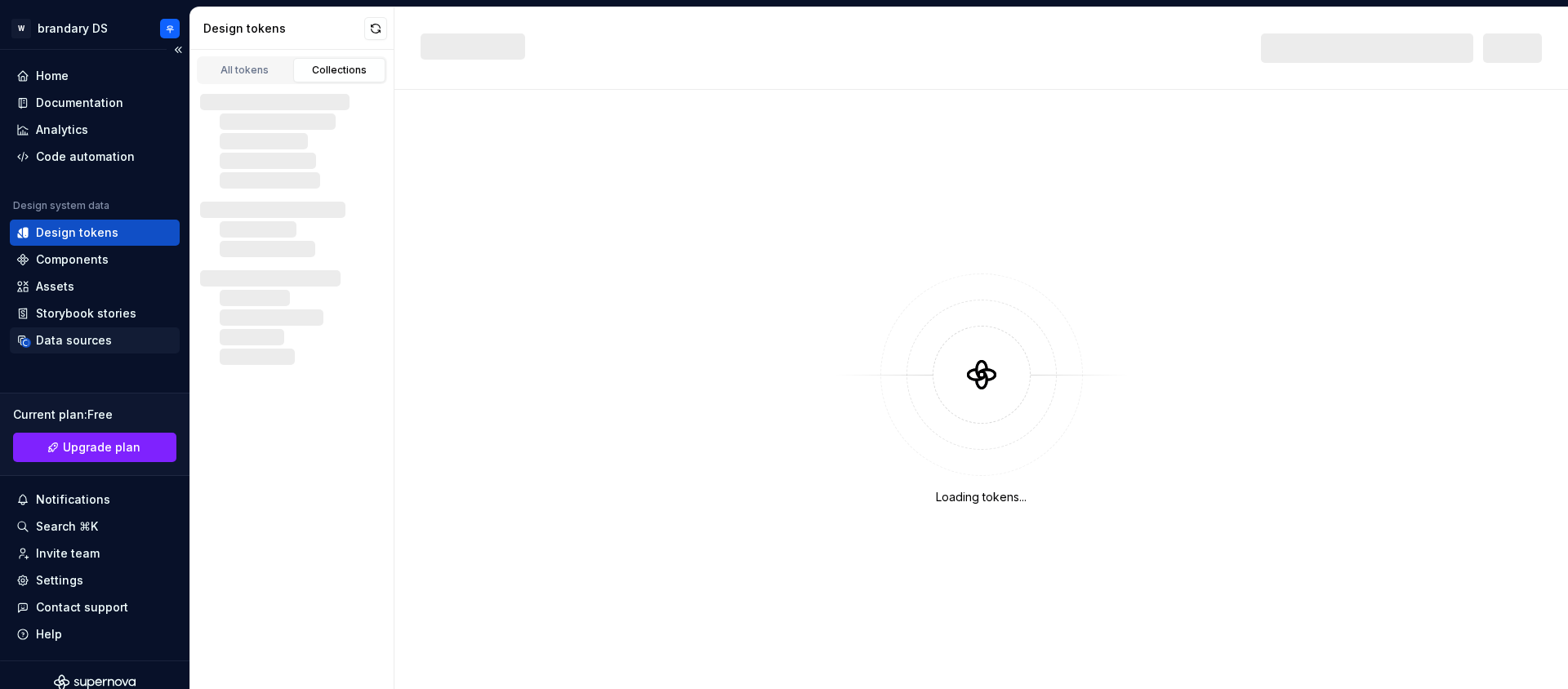
click at [113, 344] on div "Data sources" at bounding box center [95, 341] width 157 height 17
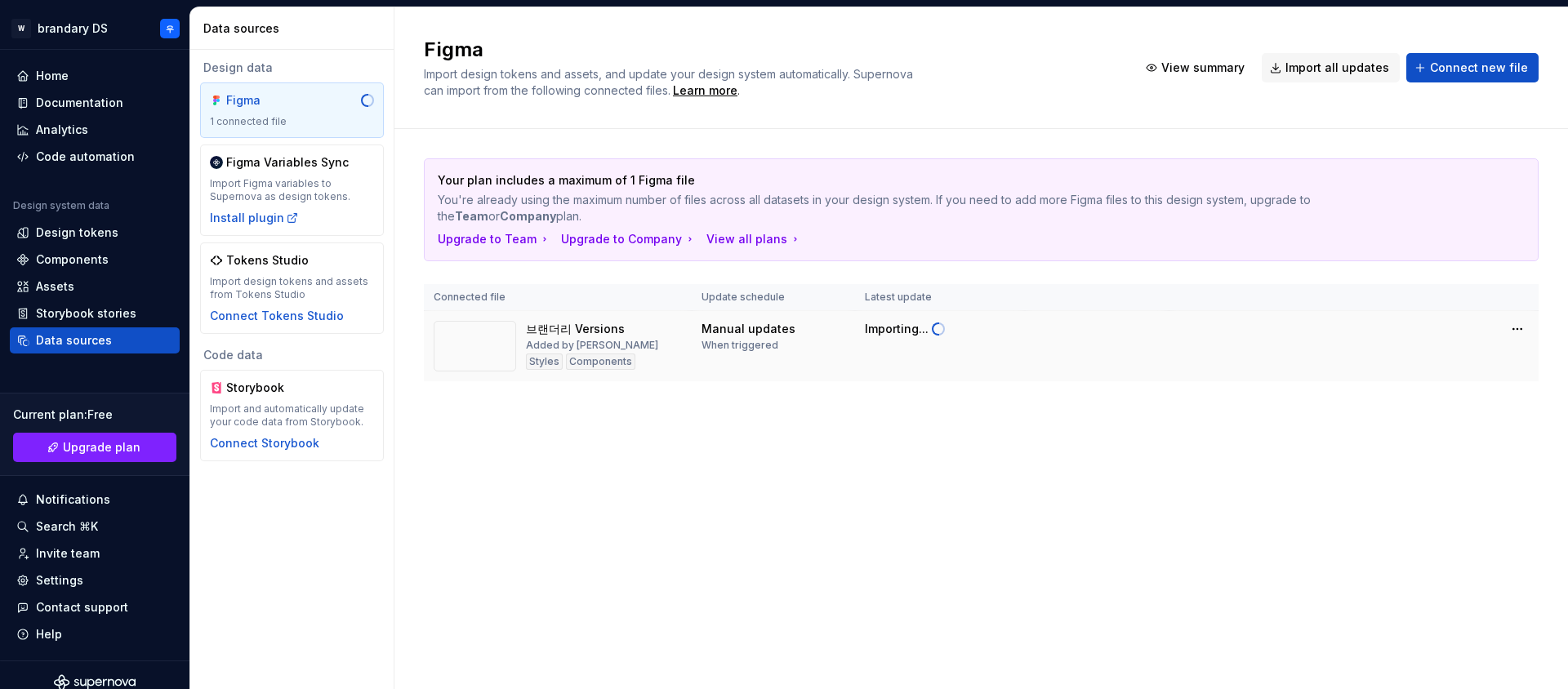
click at [552, 374] on td "브랜더리 Versions Added by [PERSON_NAME] Styles Components" at bounding box center [558, 346] width 268 height 71
click at [552, 339] on div "Added by [PERSON_NAME]" at bounding box center [592, 345] width 132 height 13
click at [542, 317] on div at bounding box center [542, 317] width 0 height 0
click at [558, 321] on div "브랜더리 Versions" at bounding box center [576, 329] width 99 height 17
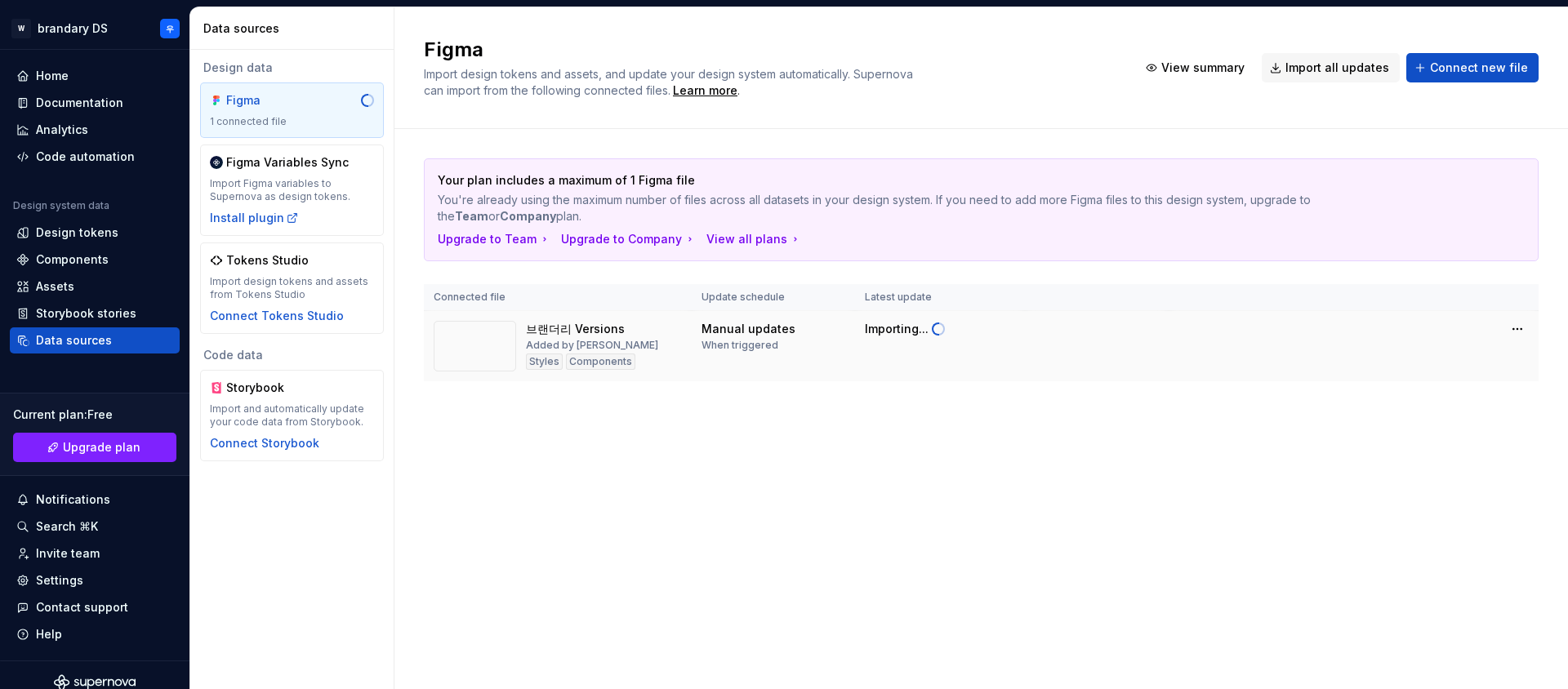
click at [751, 319] on td "Manual updates When triggered" at bounding box center [773, 346] width 164 height 71
click at [91, 287] on div "Assets" at bounding box center [95, 287] width 157 height 17
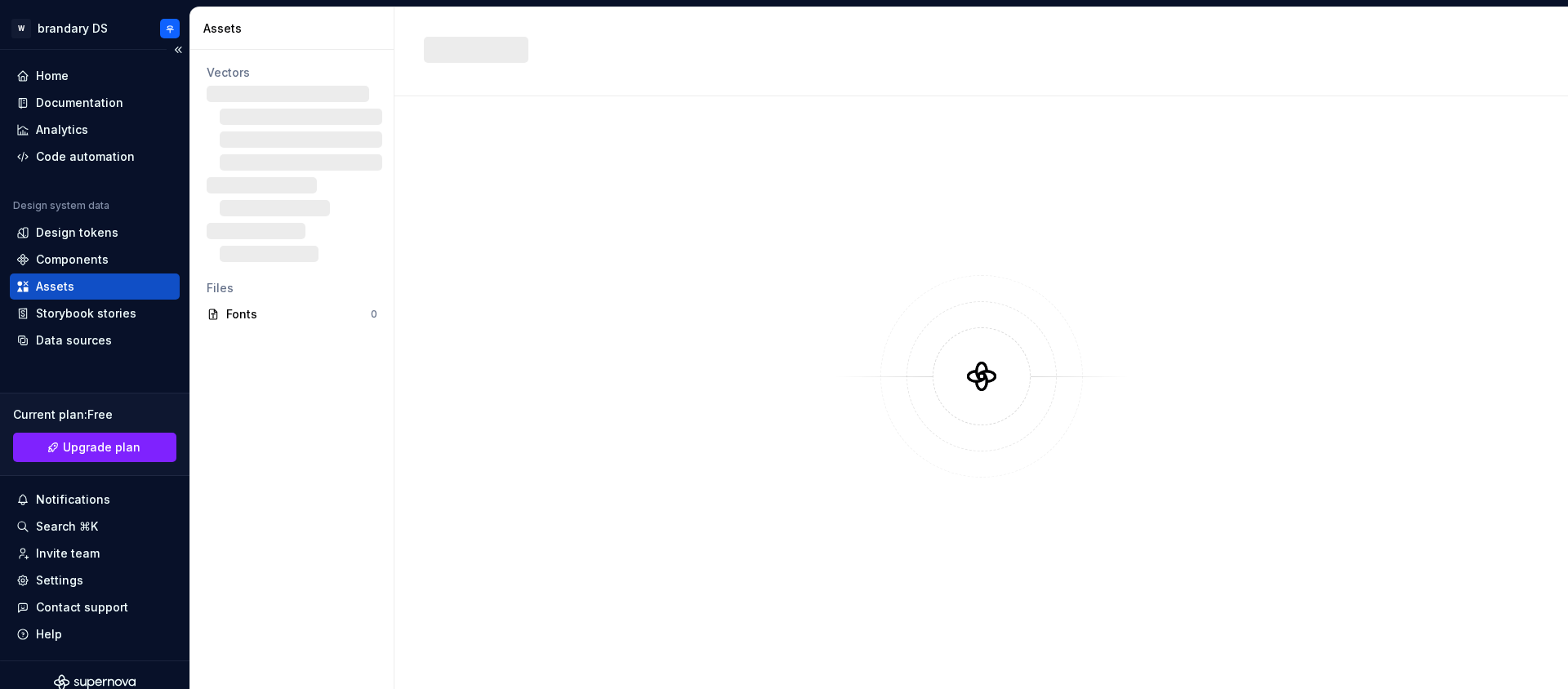
drag, startPoint x: 84, startPoint y: 299, endPoint x: 72, endPoint y: 194, distance: 105.7
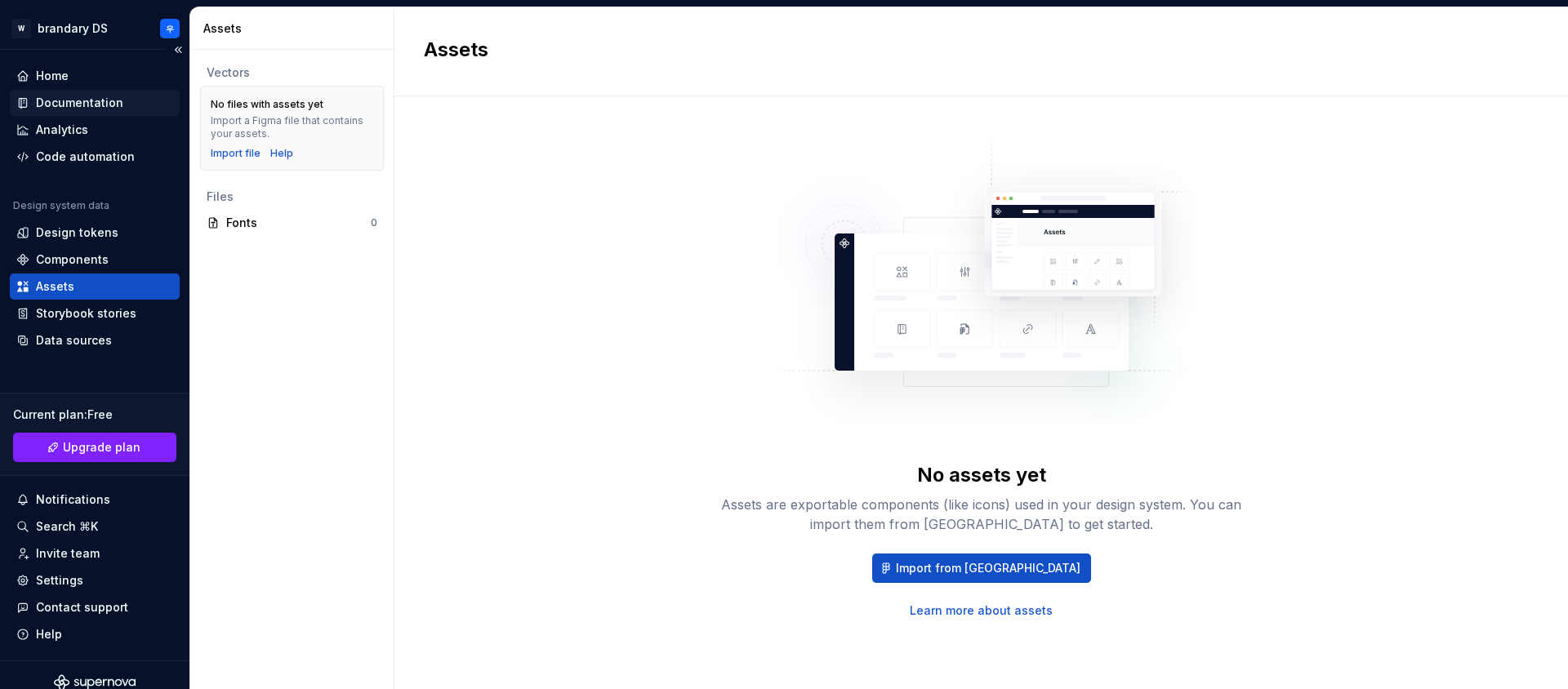
click at [85, 115] on div "Documentation" at bounding box center [95, 103] width 170 height 26
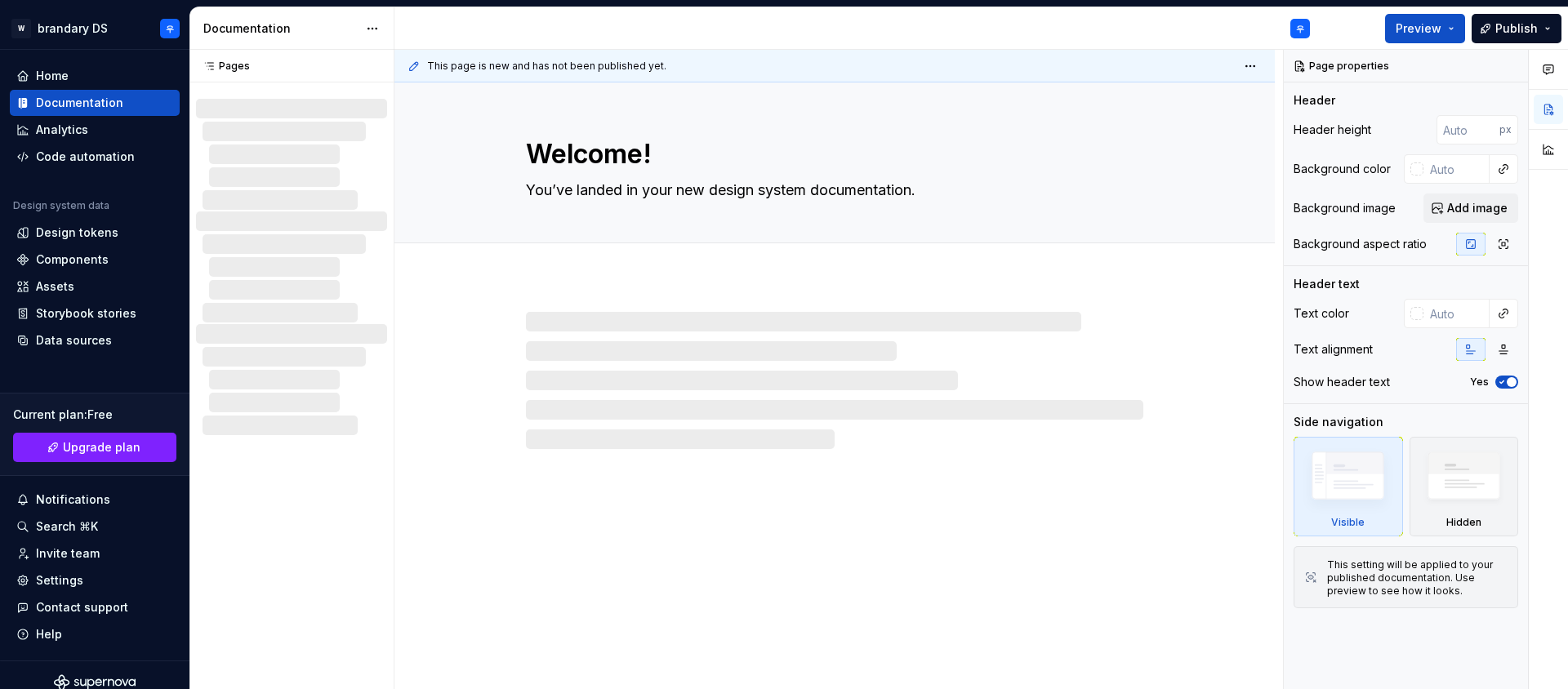
type textarea "*"
